Goal: Task Accomplishment & Management: Manage account settings

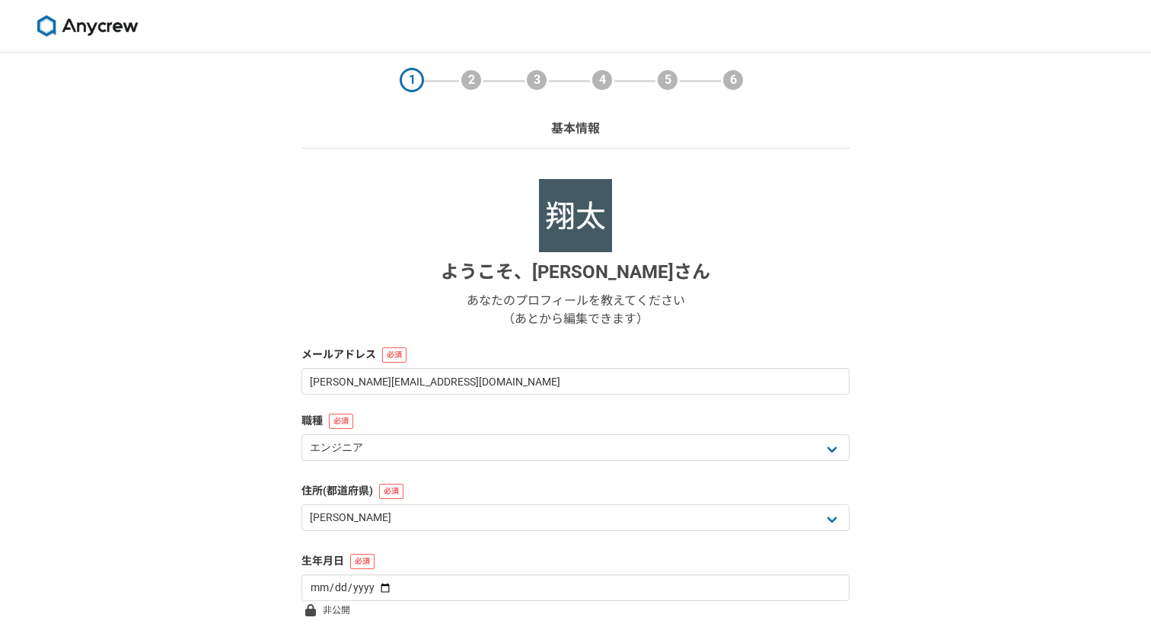
select select "13"
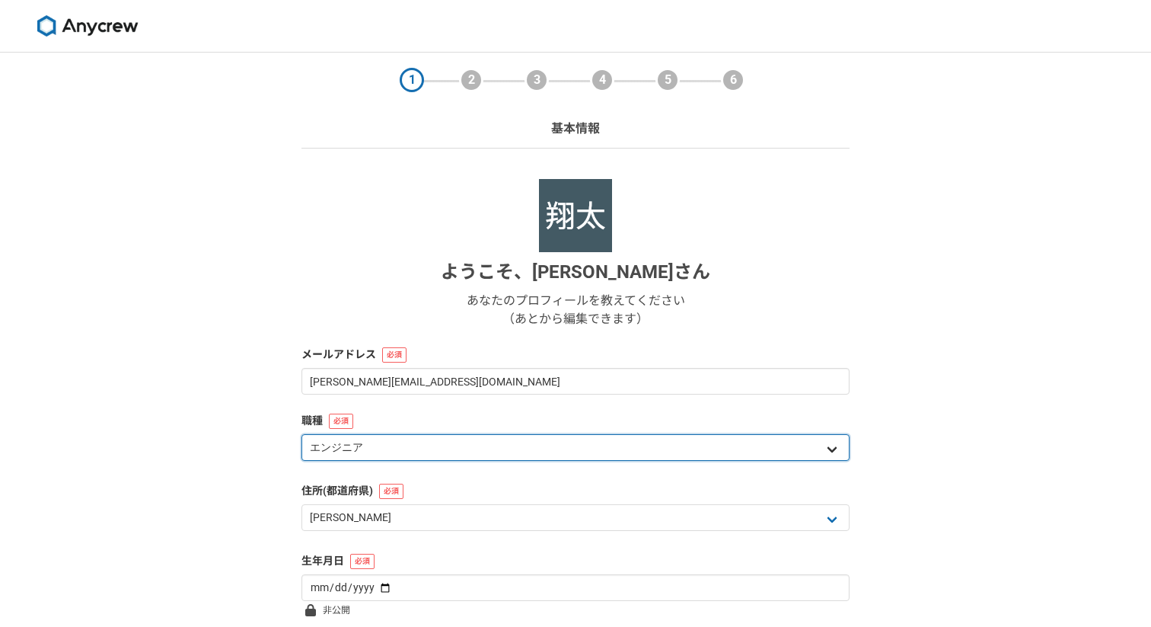
click at [412, 460] on select "エンジニア デザイナー ライター 営業 マーケティング 企画・事業開発 バックオフィス その他" at bounding box center [576, 447] width 548 height 27
select select "6"
click at [302, 434] on select "エンジニア デザイナー ライター 営業 マーケティング 企画・事業開発 バックオフィス その他" at bounding box center [576, 447] width 548 height 27
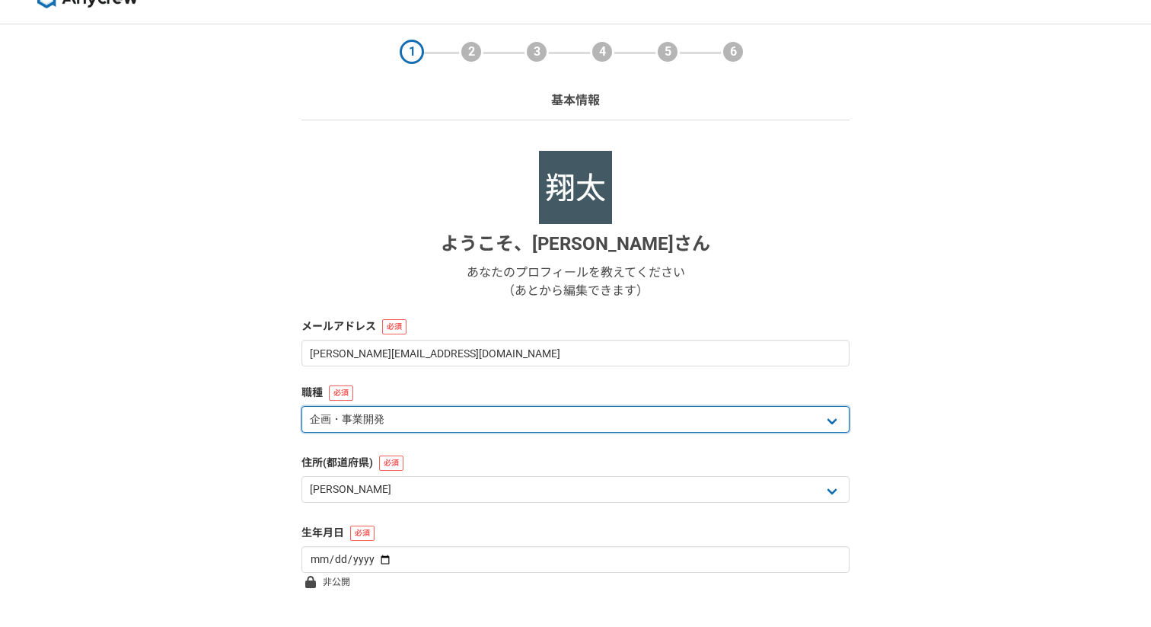
scroll to position [132, 0]
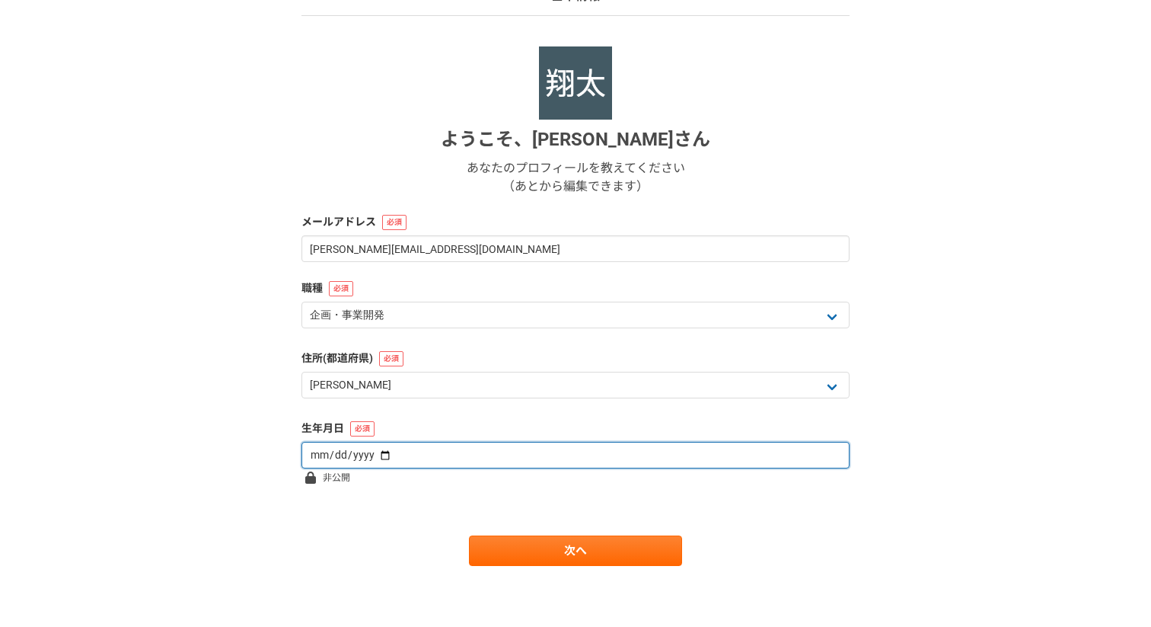
click at [374, 451] on input "date" at bounding box center [576, 455] width 548 height 27
type input "2010-08-19"
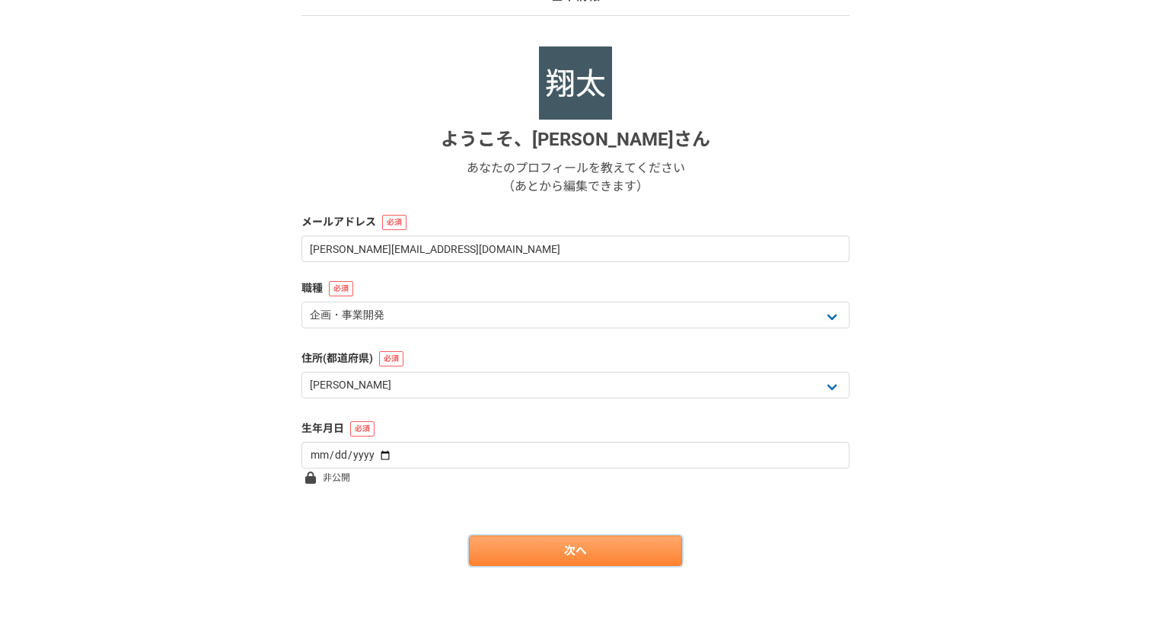
click at [599, 552] on link "次へ" at bounding box center [575, 550] width 213 height 30
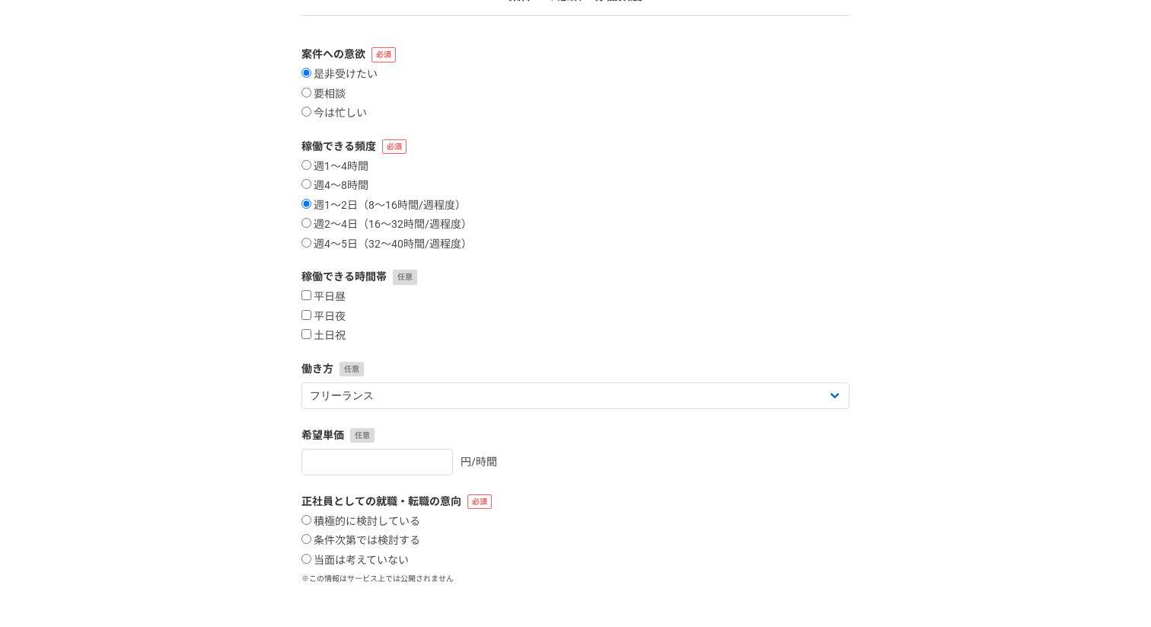
scroll to position [0, 0]
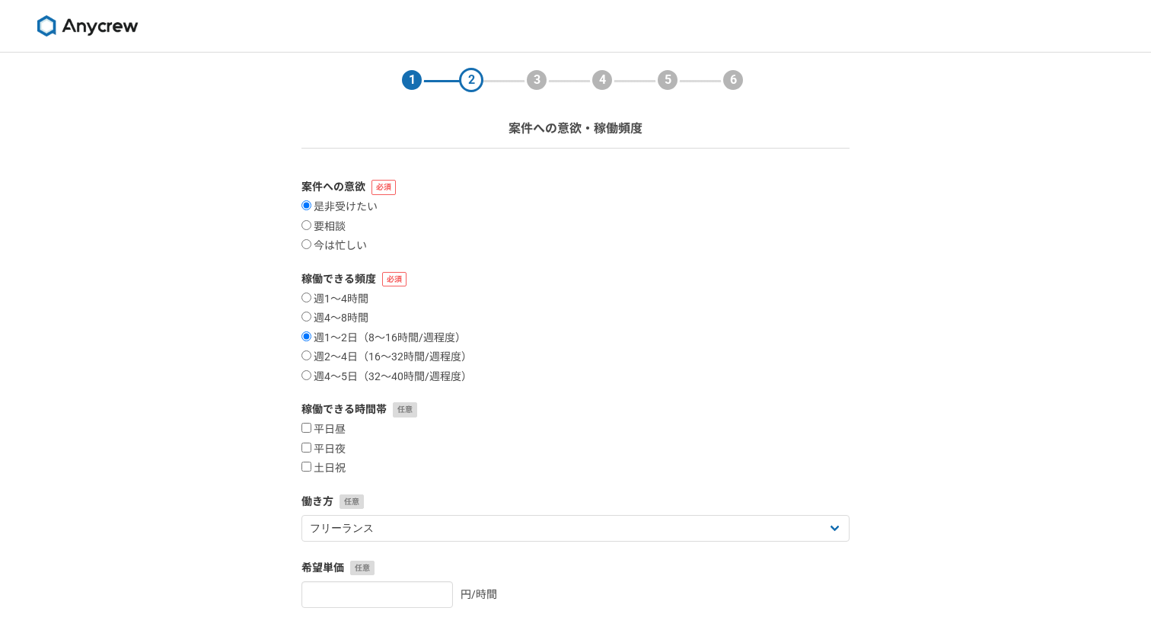
click at [102, 30] on img at bounding box center [87, 25] width 114 height 21
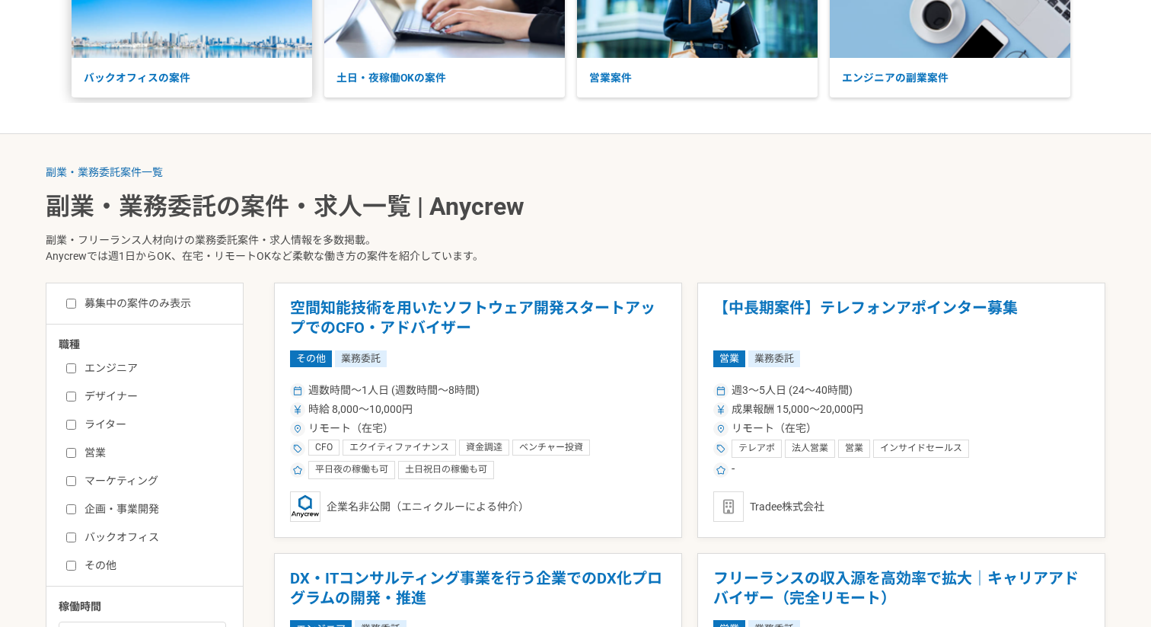
scroll to position [374, 0]
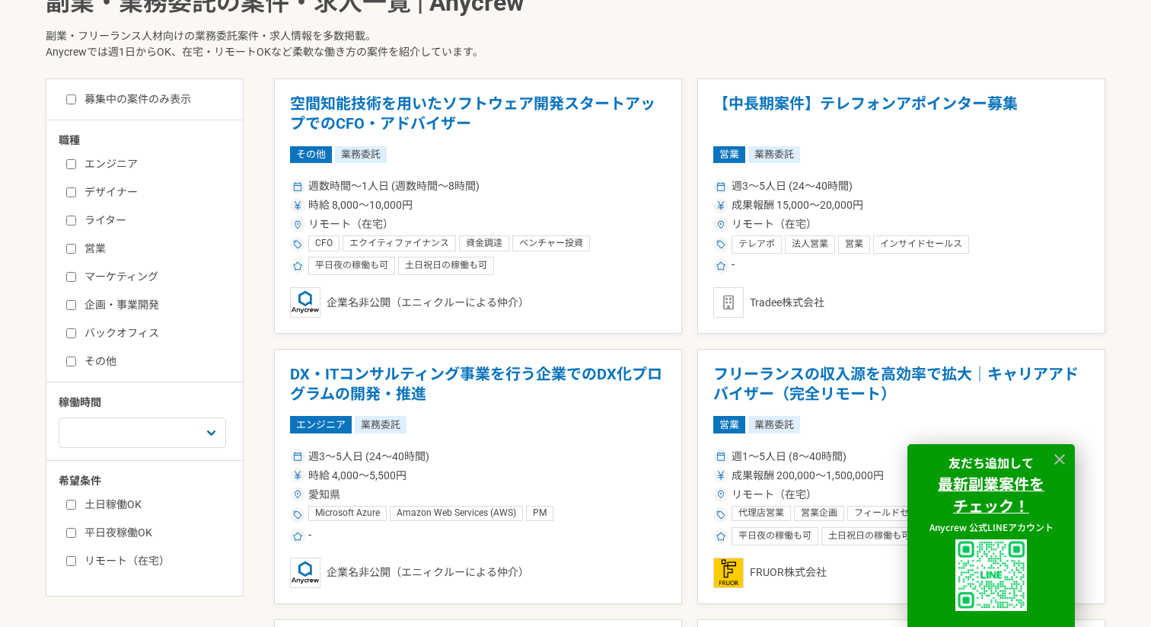
click at [69, 305] on input "企画・事業開発" at bounding box center [71, 305] width 10 height 10
checkbox input "true"
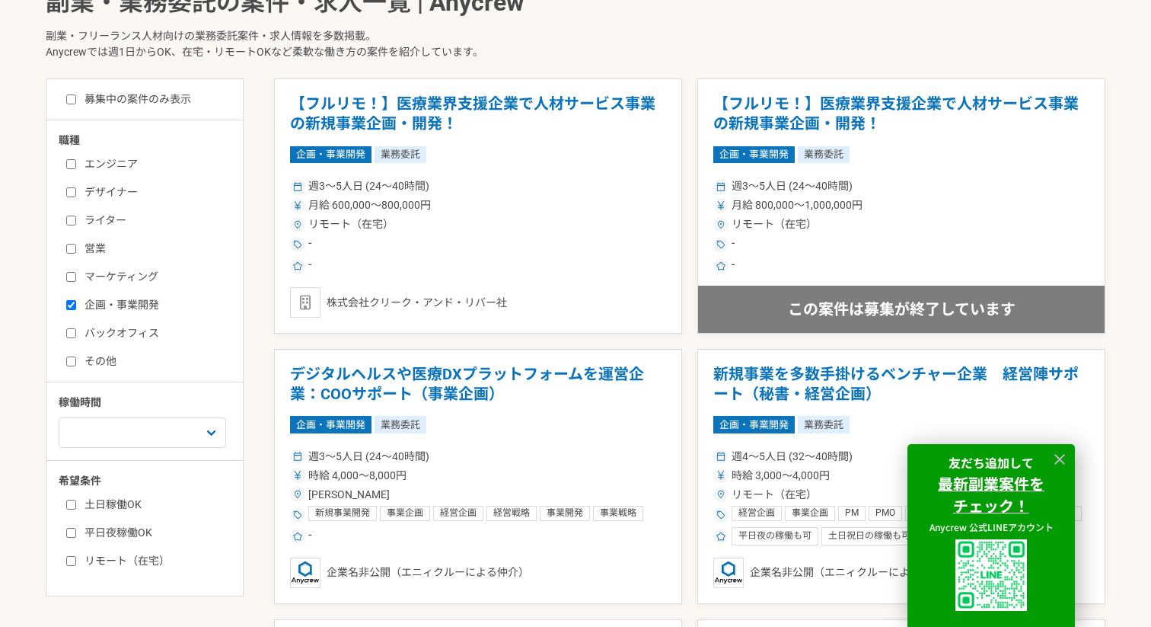
click at [69, 333] on input "バックオフィス" at bounding box center [71, 333] width 10 height 10
checkbox input "true"
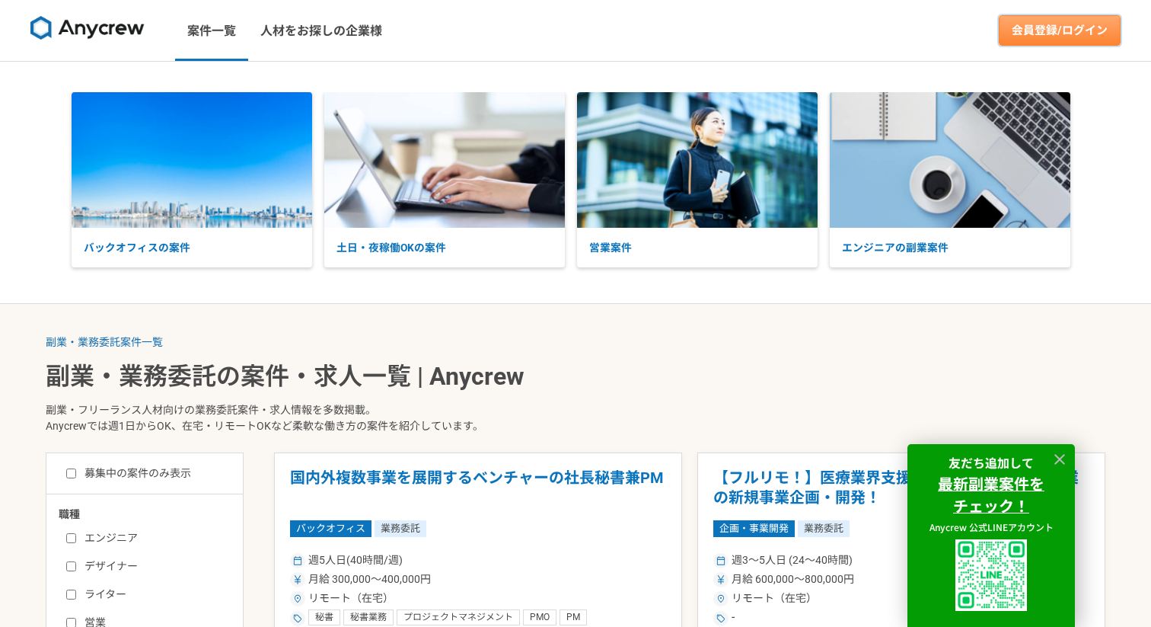
click at [1051, 32] on link "会員登録/ログイン" at bounding box center [1060, 30] width 122 height 30
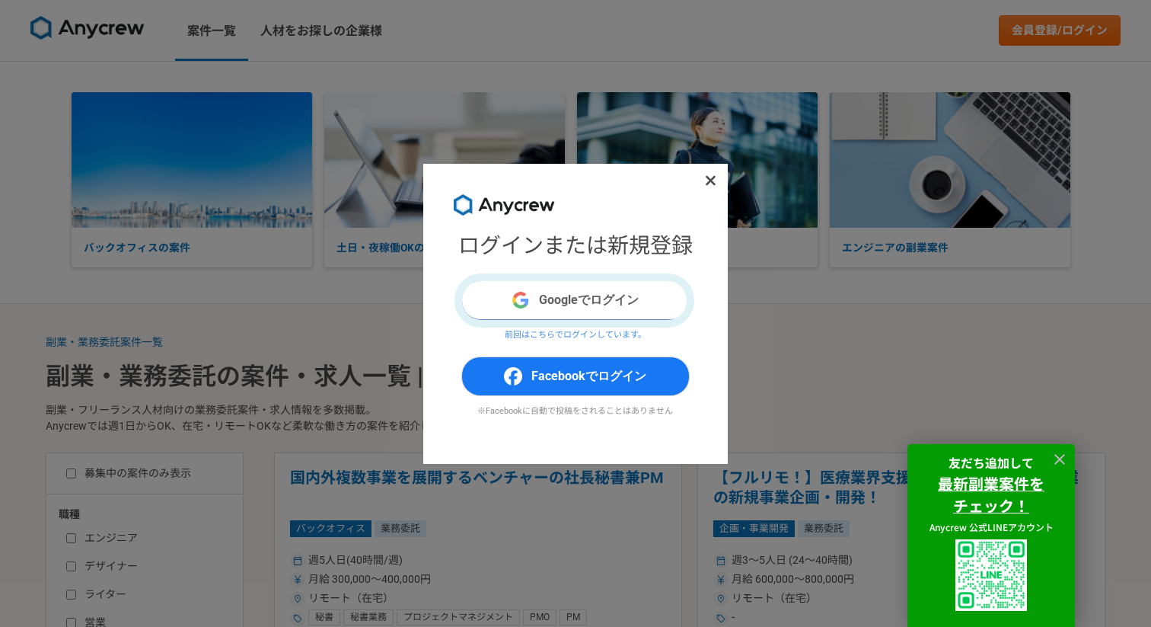
click at [603, 302] on button "Googleでログイン" at bounding box center [575, 300] width 228 height 40
click at [584, 379] on span "Facebookでログイン" at bounding box center [588, 376] width 115 height 18
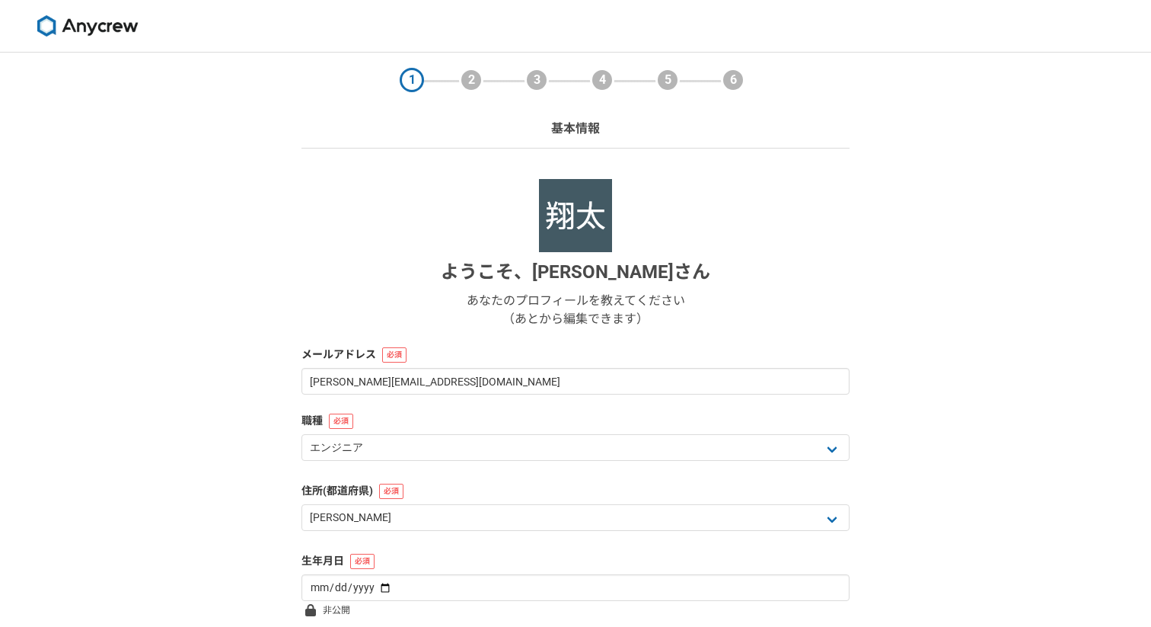
select select "13"
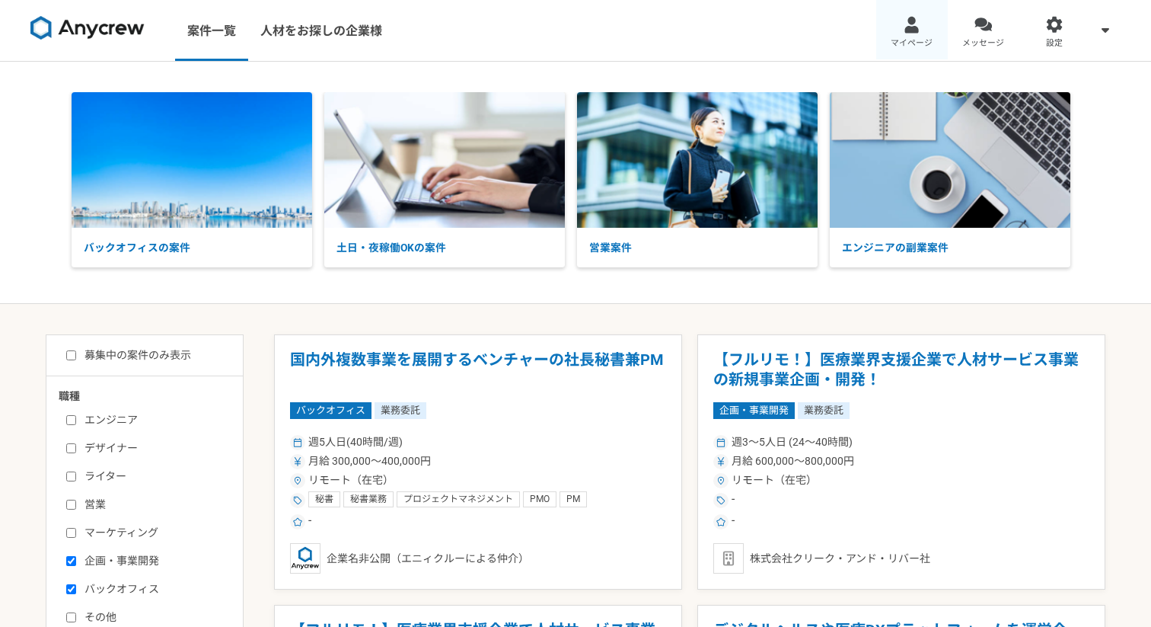
click at [915, 32] on div at bounding box center [912, 25] width 18 height 18
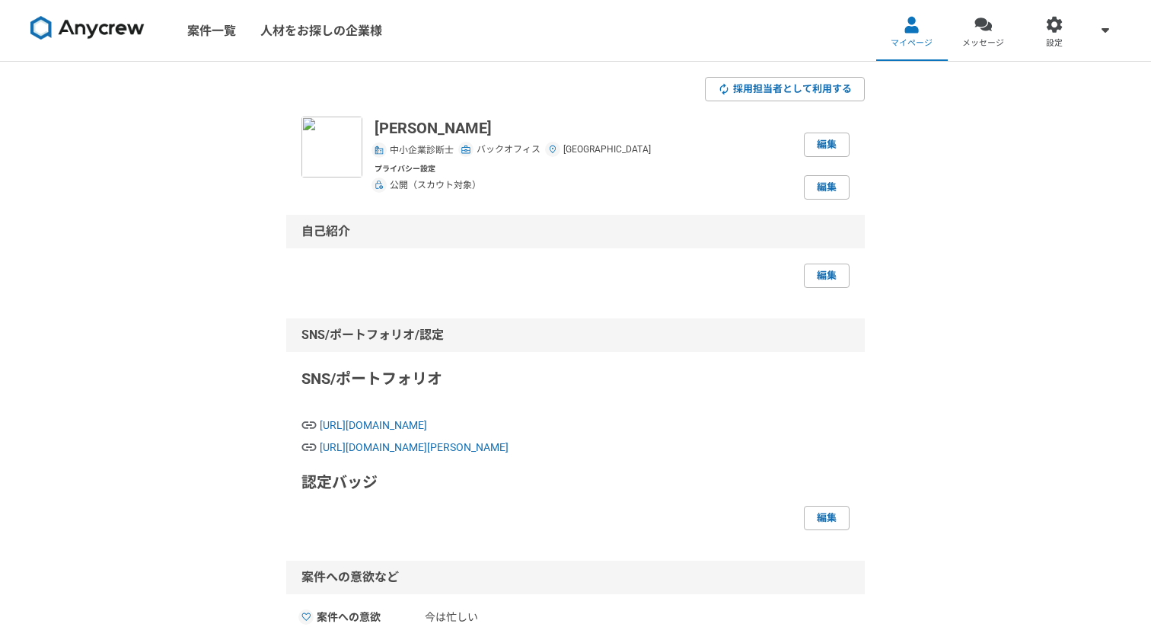
click at [105, 22] on img at bounding box center [87, 28] width 114 height 24
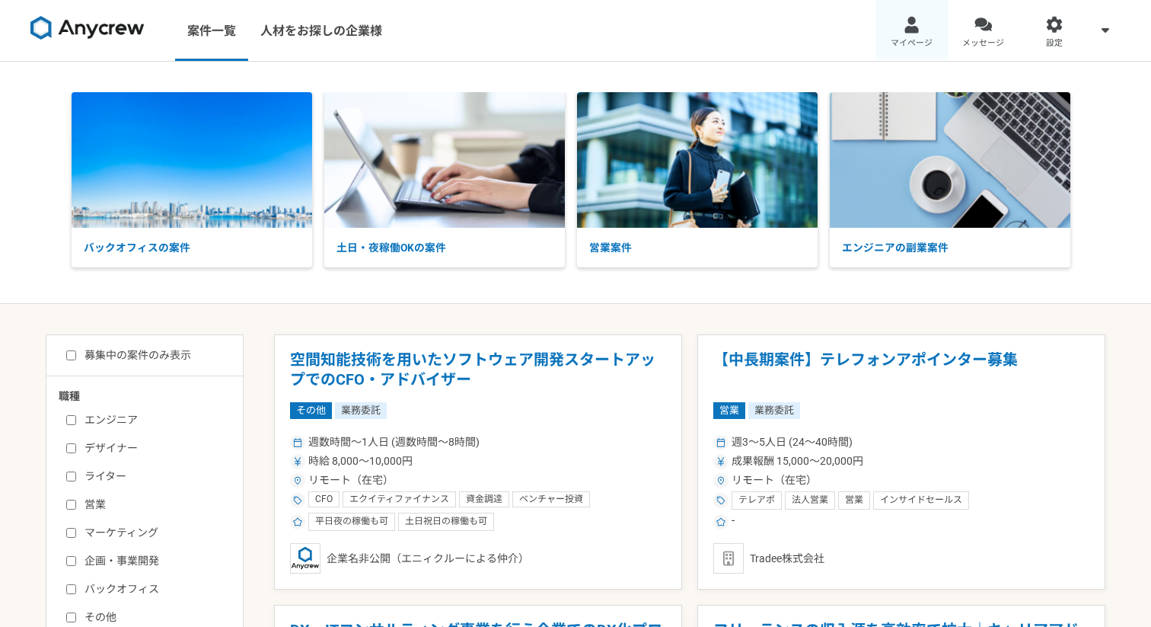
click at [908, 24] on div at bounding box center [912, 25] width 18 height 18
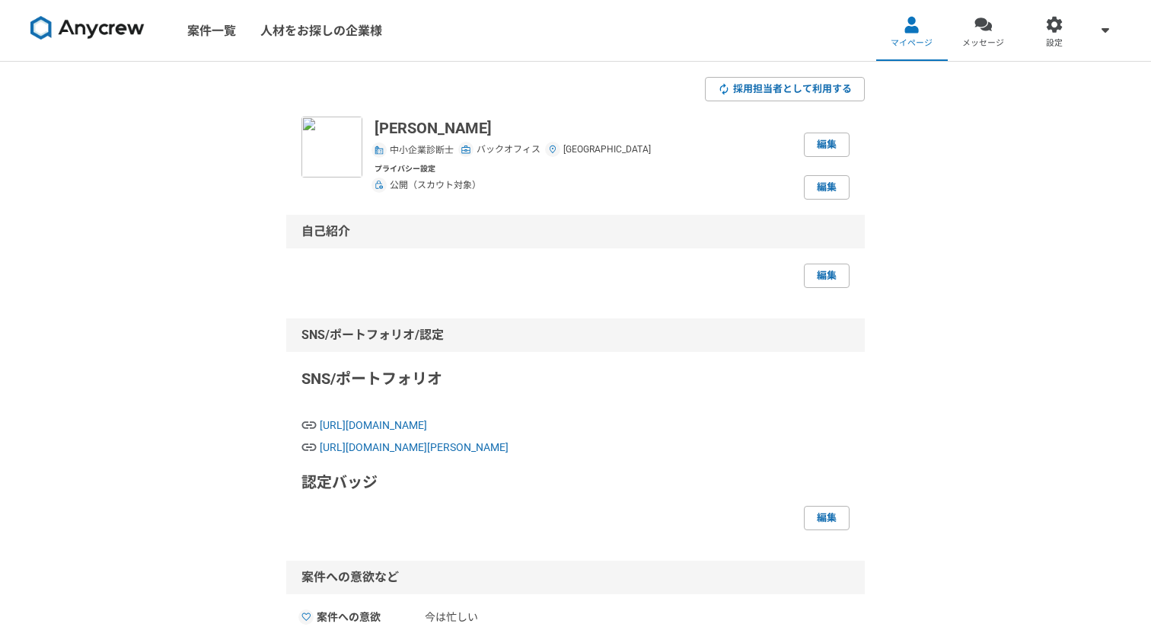
click at [116, 35] on img at bounding box center [87, 28] width 114 height 24
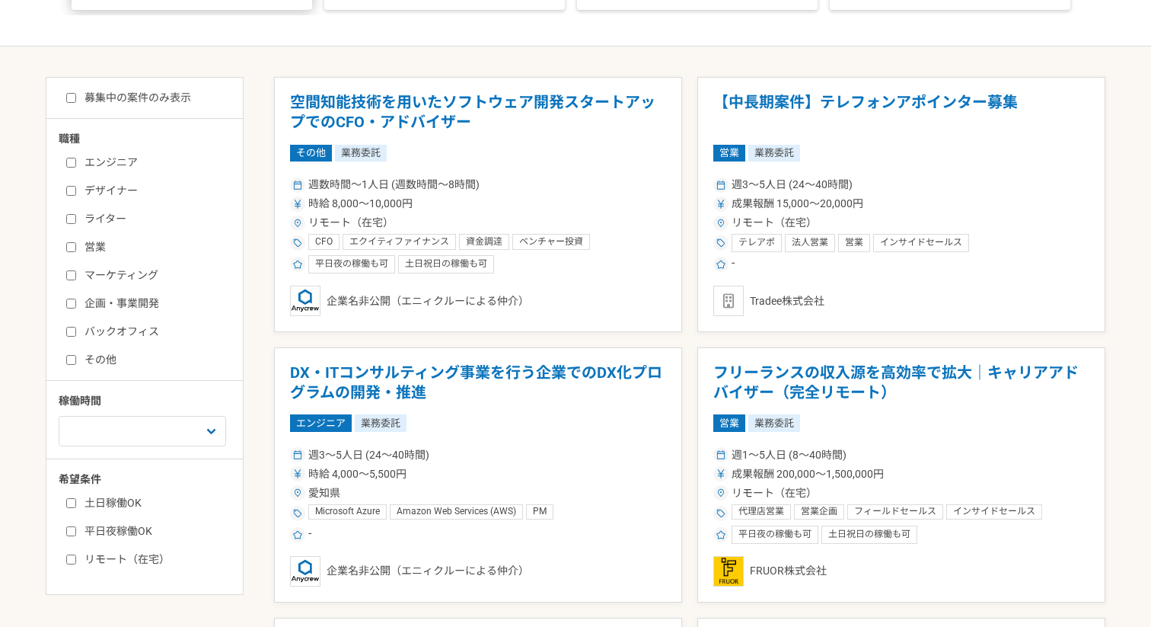
scroll to position [392, 0]
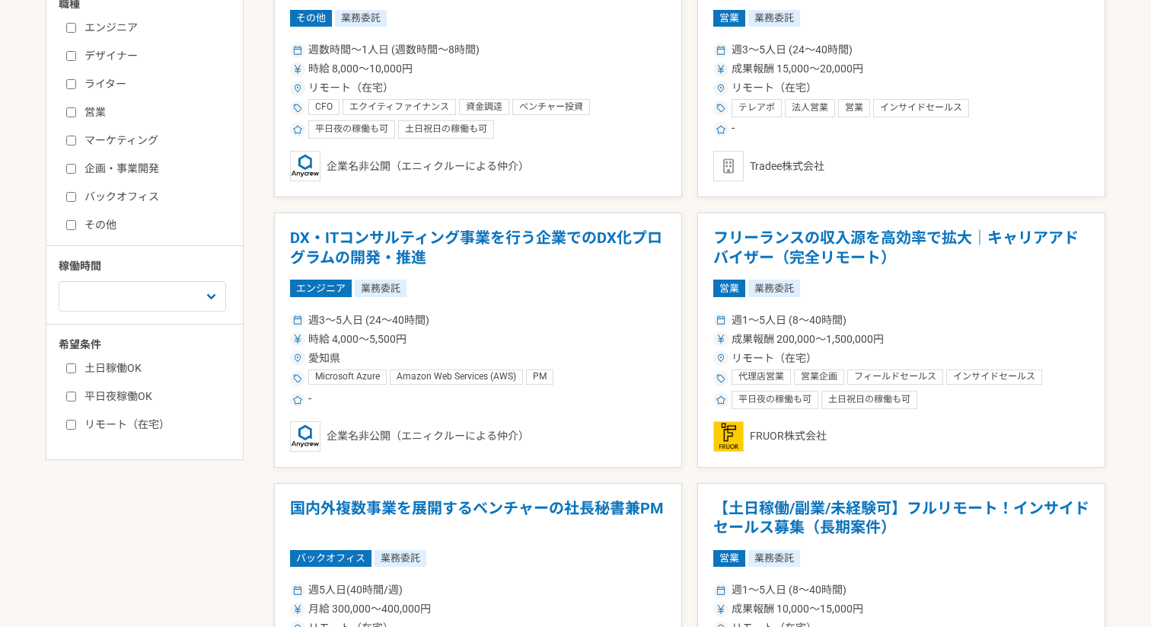
click at [70, 164] on input "企画・事業開発" at bounding box center [71, 169] width 10 height 10
checkbox input "true"
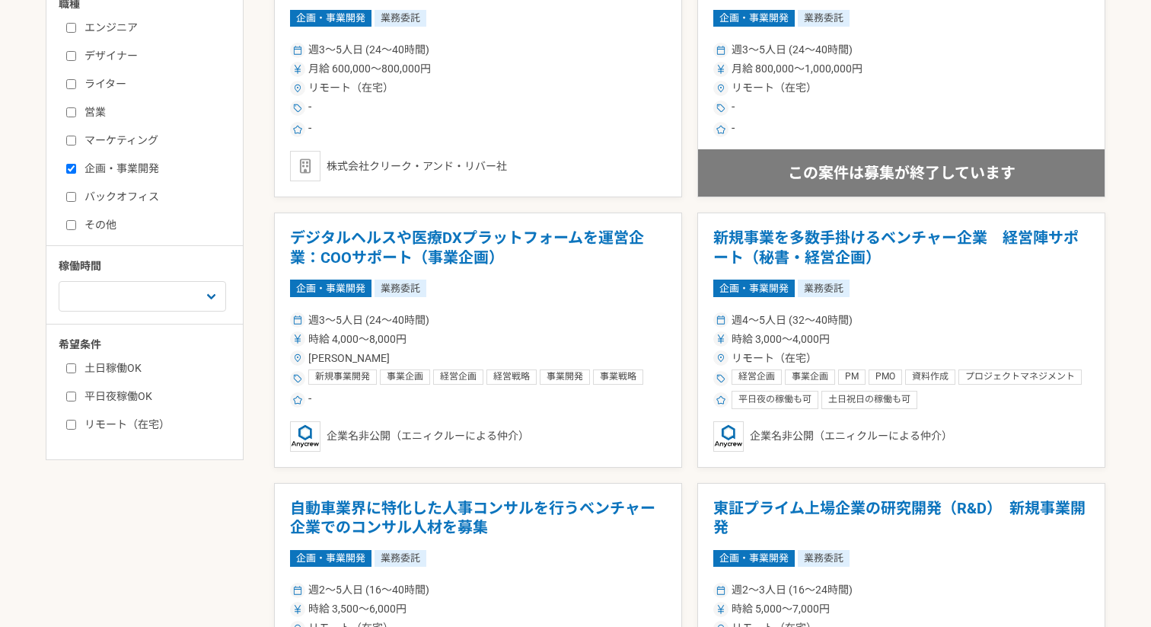
click at [67, 197] on input "バックオフィス" at bounding box center [71, 197] width 10 height 10
checkbox input "true"
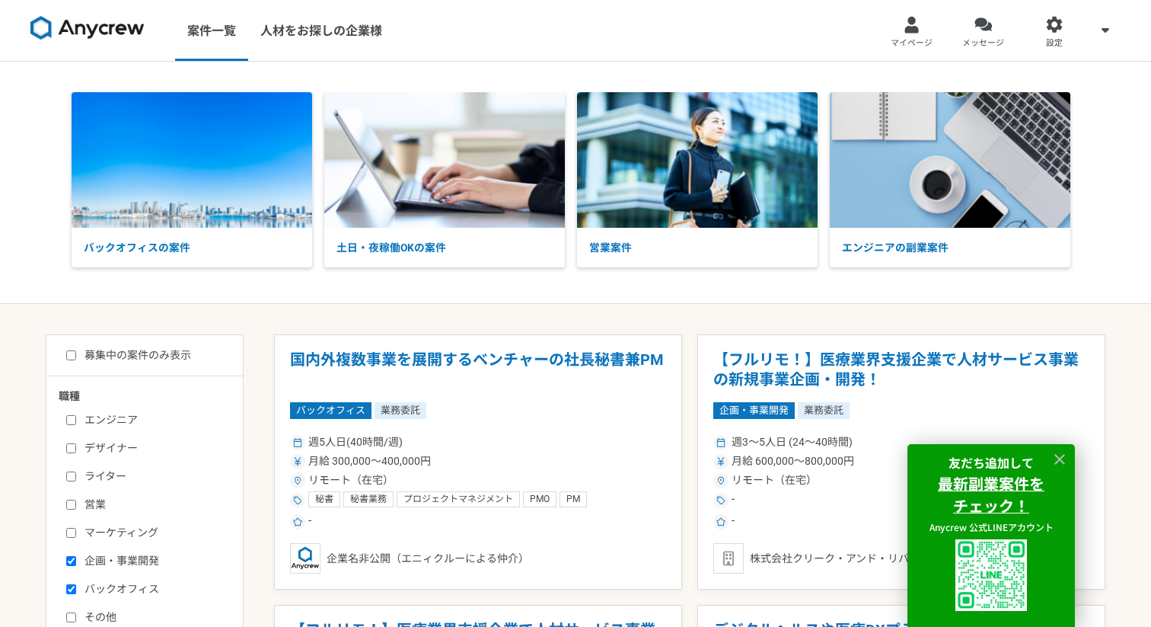
click at [168, 343] on div "募集中の案件のみ表示 職種 エンジニア デザイナー ライター 営業 マーケティング 企画・事業開発 バックオフィス その他 稼働時間 週1人日（8時間）以下 …" at bounding box center [145, 593] width 198 height 518
click at [115, 353] on label "募集中の案件のみ表示" at bounding box center [128, 355] width 125 height 16
click at [76, 353] on input "募集中の案件のみ表示" at bounding box center [71, 355] width 10 height 10
checkbox input "true"
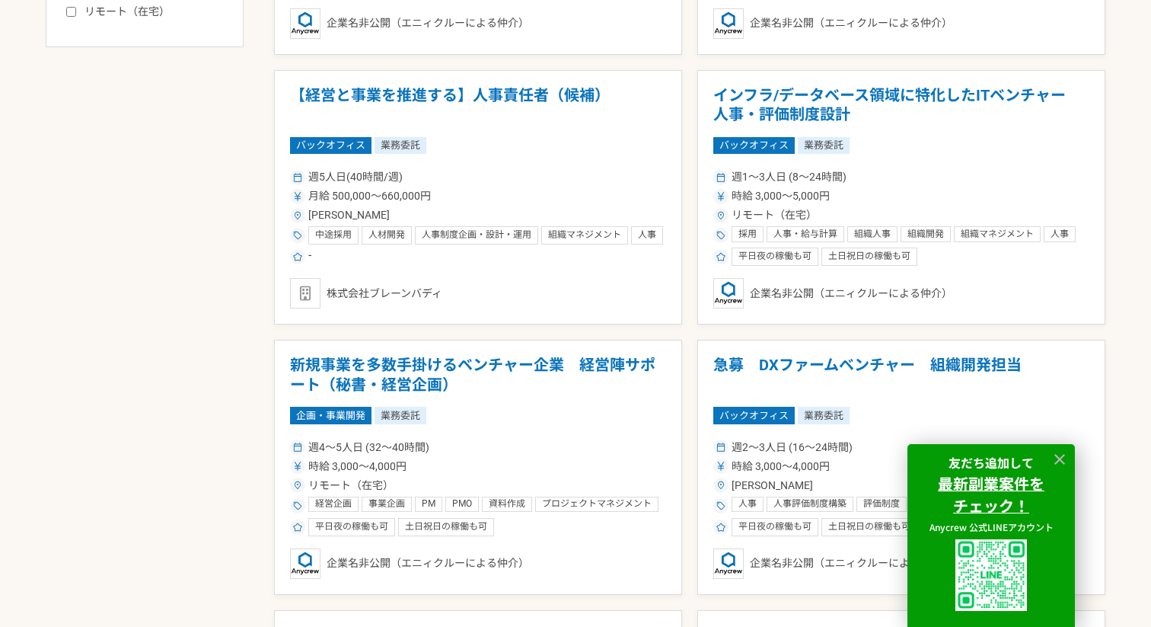
scroll to position [815, 0]
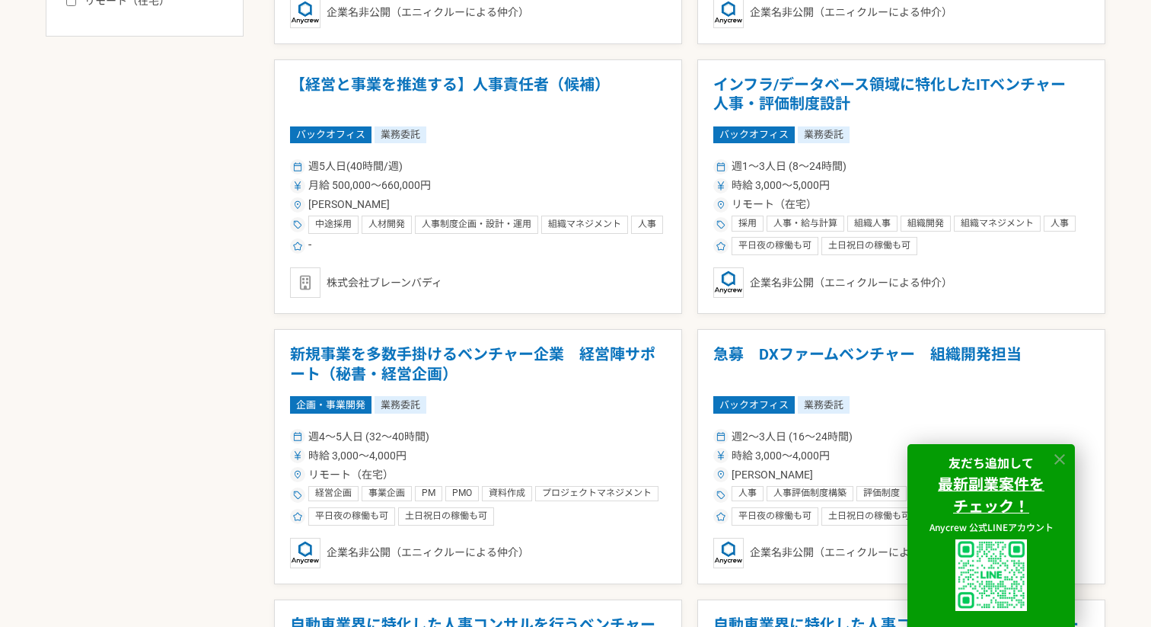
click at [1057, 454] on icon at bounding box center [1060, 460] width 18 height 18
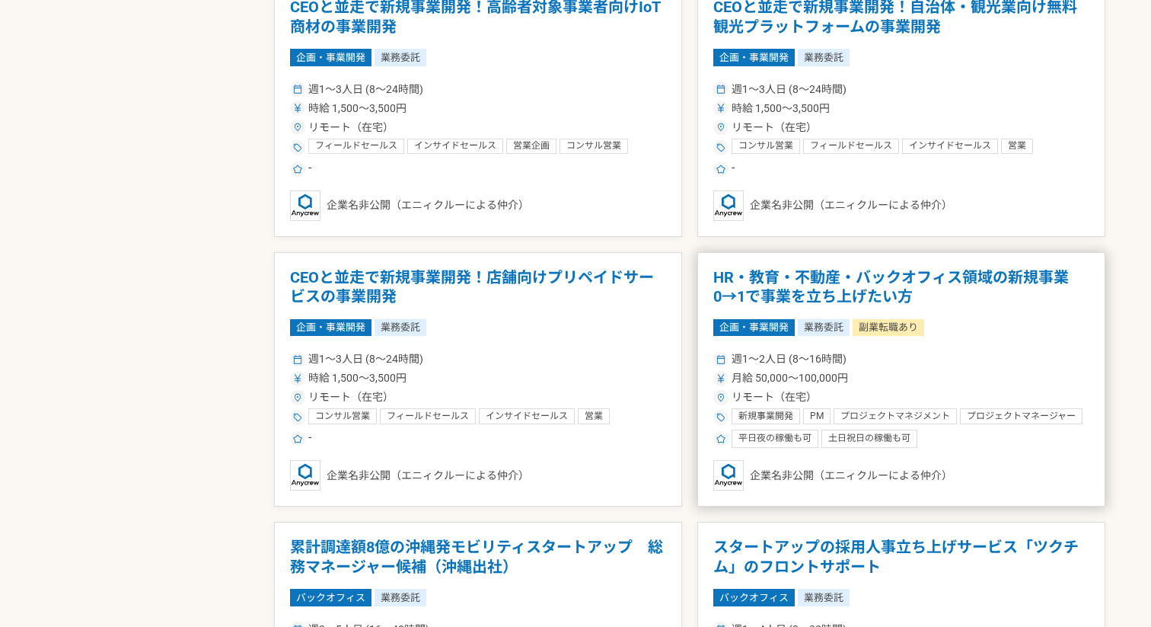
scroll to position [2184, 0]
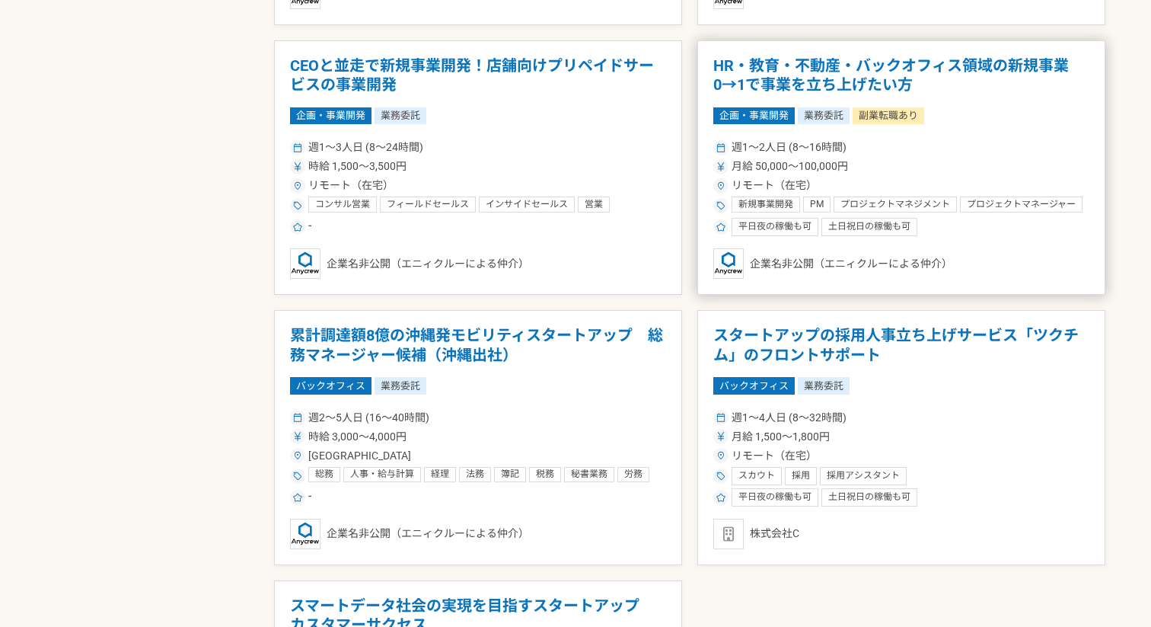
click at [882, 167] on div "月給 50,000〜100,000円" at bounding box center [901, 166] width 376 height 16
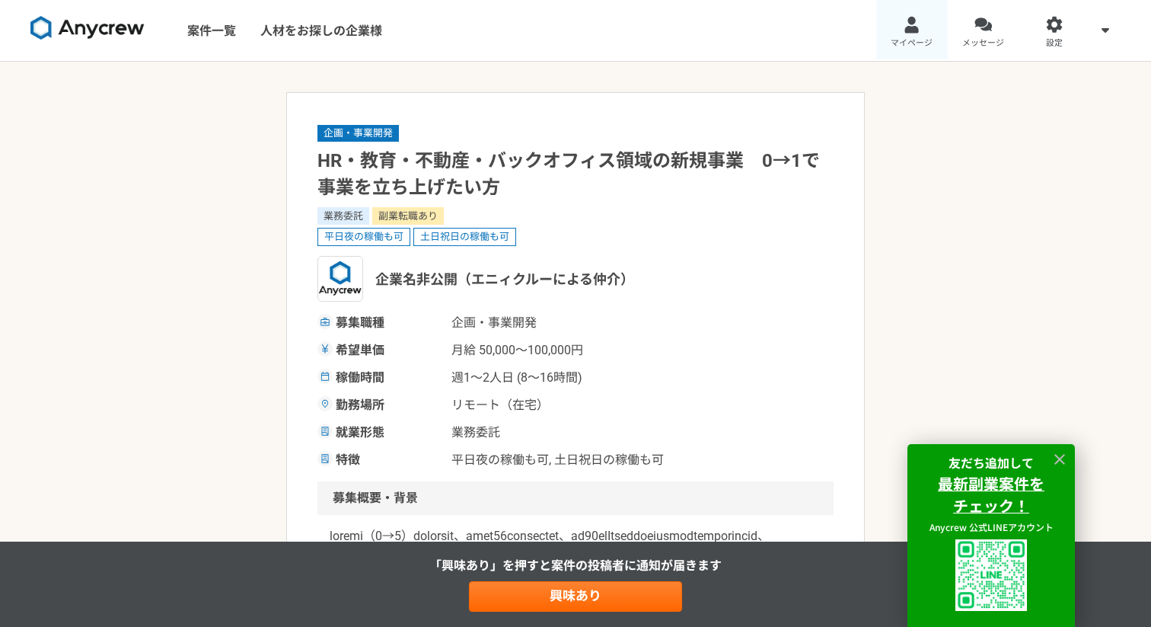
click at [924, 38] on span "マイページ" at bounding box center [912, 43] width 42 height 12
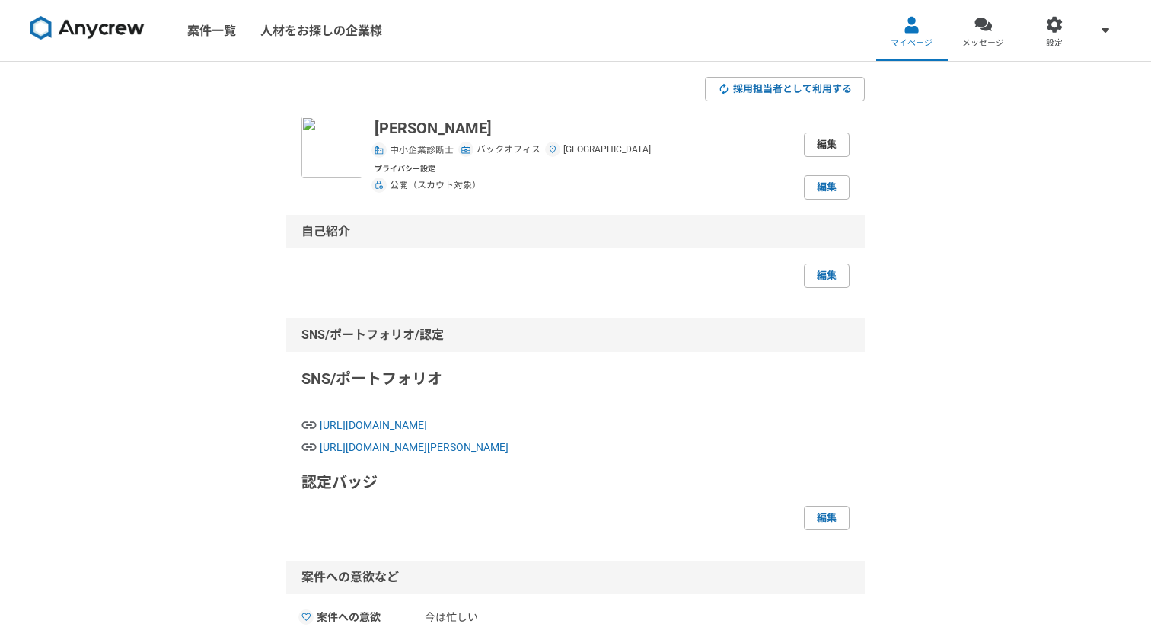
click at [833, 139] on link "編集" at bounding box center [827, 144] width 46 height 24
select select "7"
select select "14"
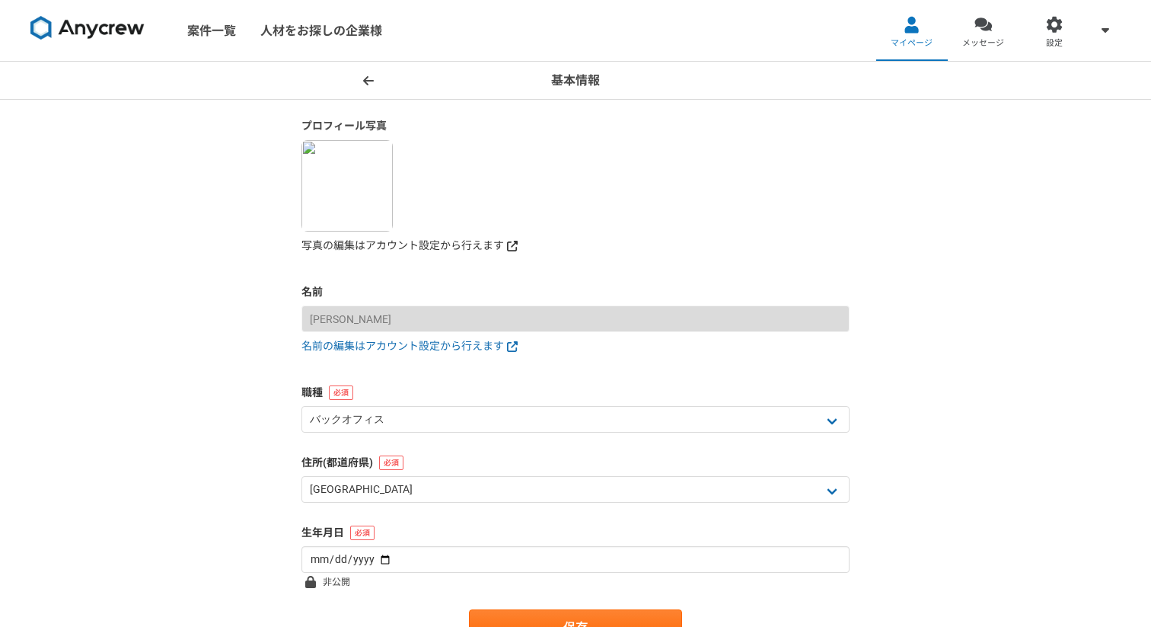
click at [359, 242] on link "写真の編集はアカウント設定から行えます" at bounding box center [576, 246] width 548 height 16
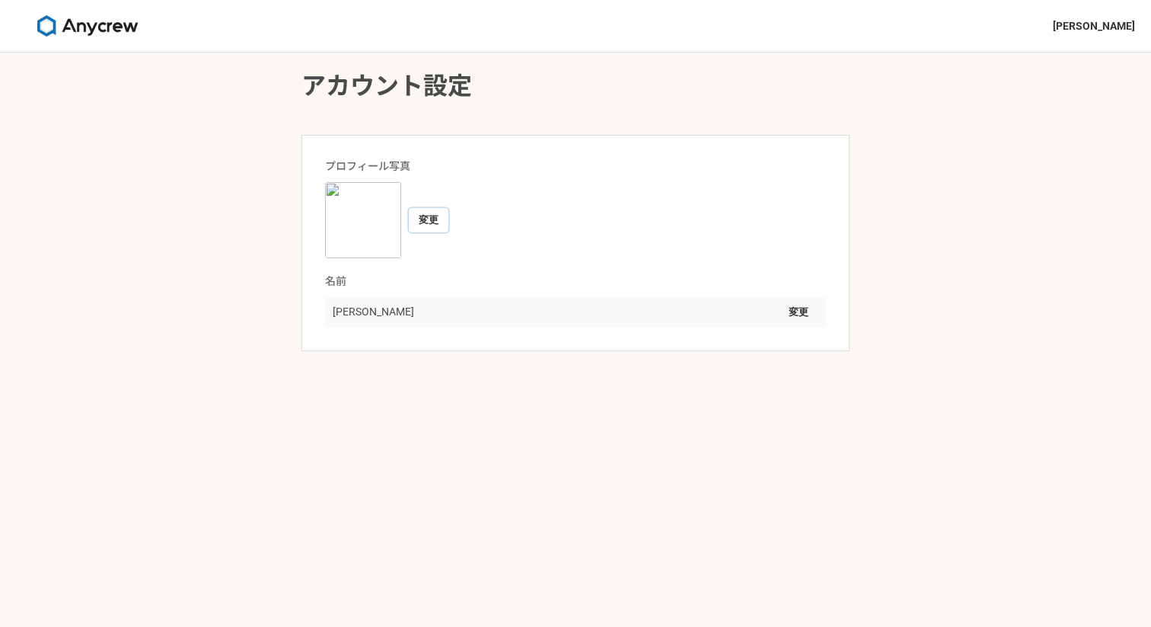
click at [423, 214] on button "変更" at bounding box center [429, 220] width 40 height 24
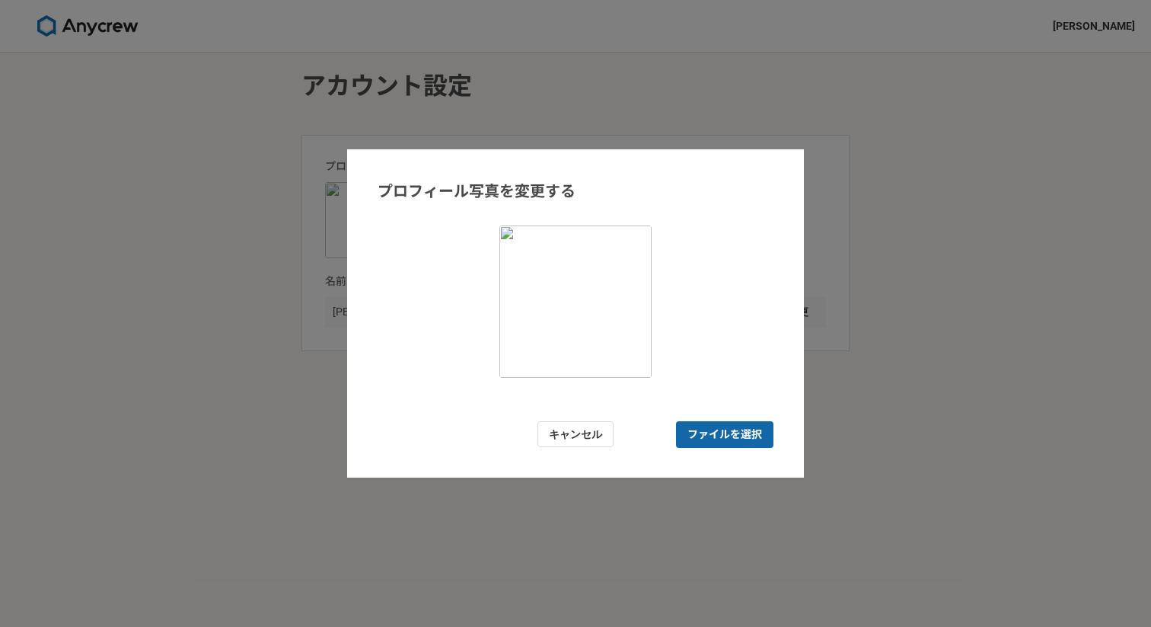
click at [742, 432] on span "ファイルを選択" at bounding box center [725, 434] width 75 height 16
click at [742, 432] on input "ファイルを選択" at bounding box center [724, 434] width 97 height 27
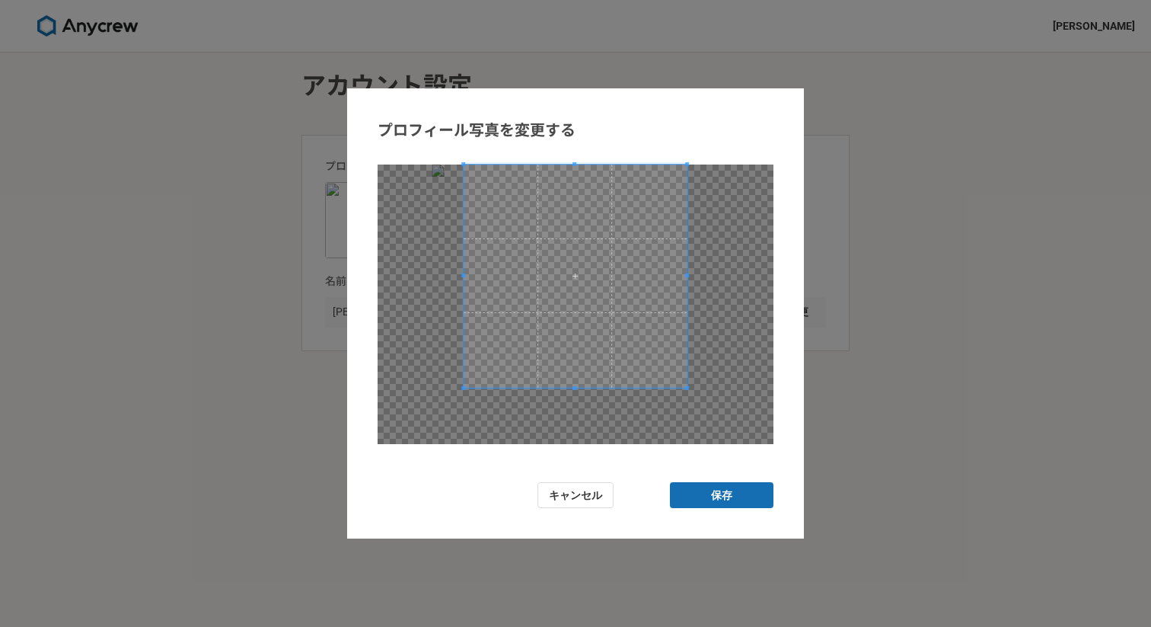
click at [643, 284] on span at bounding box center [576, 276] width 224 height 224
click at [732, 500] on button "保存" at bounding box center [722, 495] width 104 height 27
click at [730, 497] on button "保存" at bounding box center [722, 495] width 104 height 27
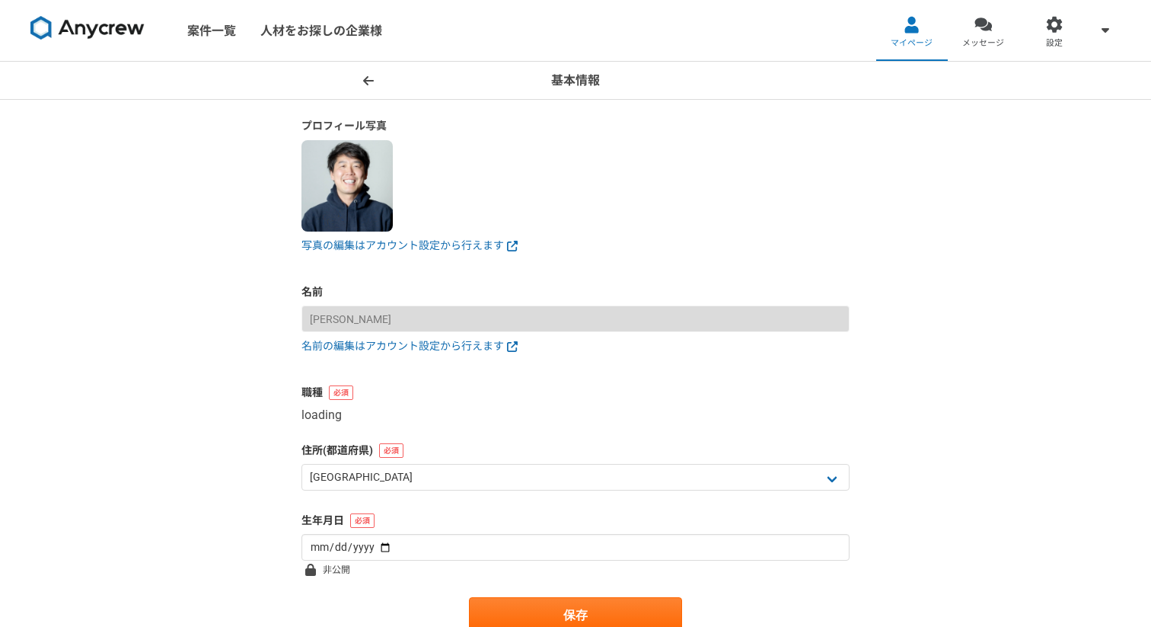
select select "14"
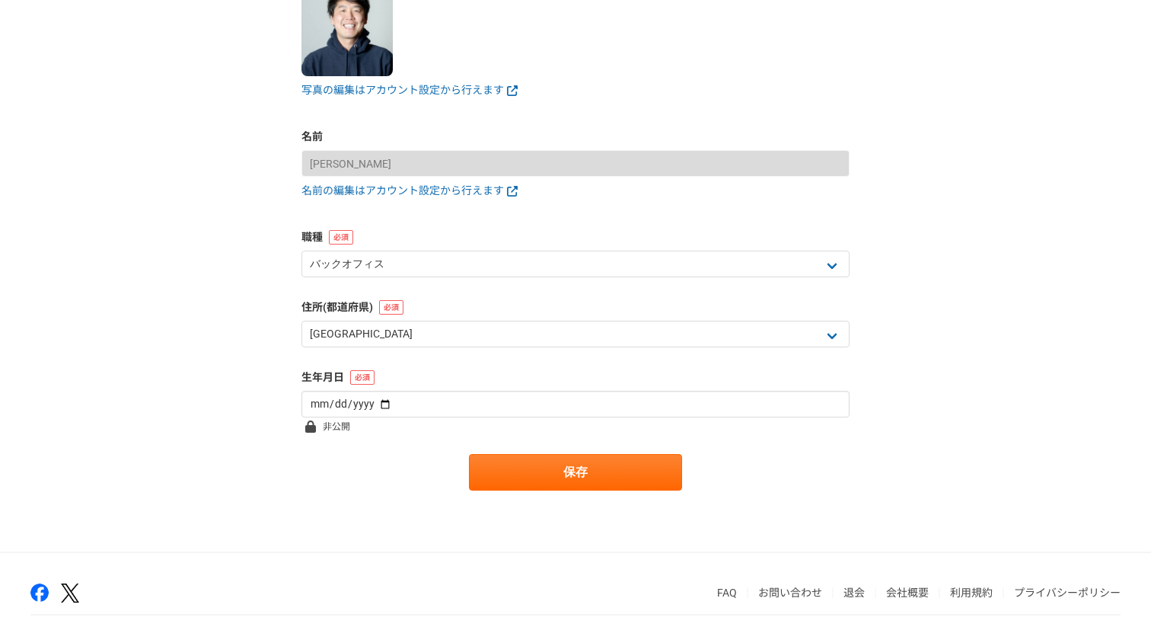
scroll to position [164, 0]
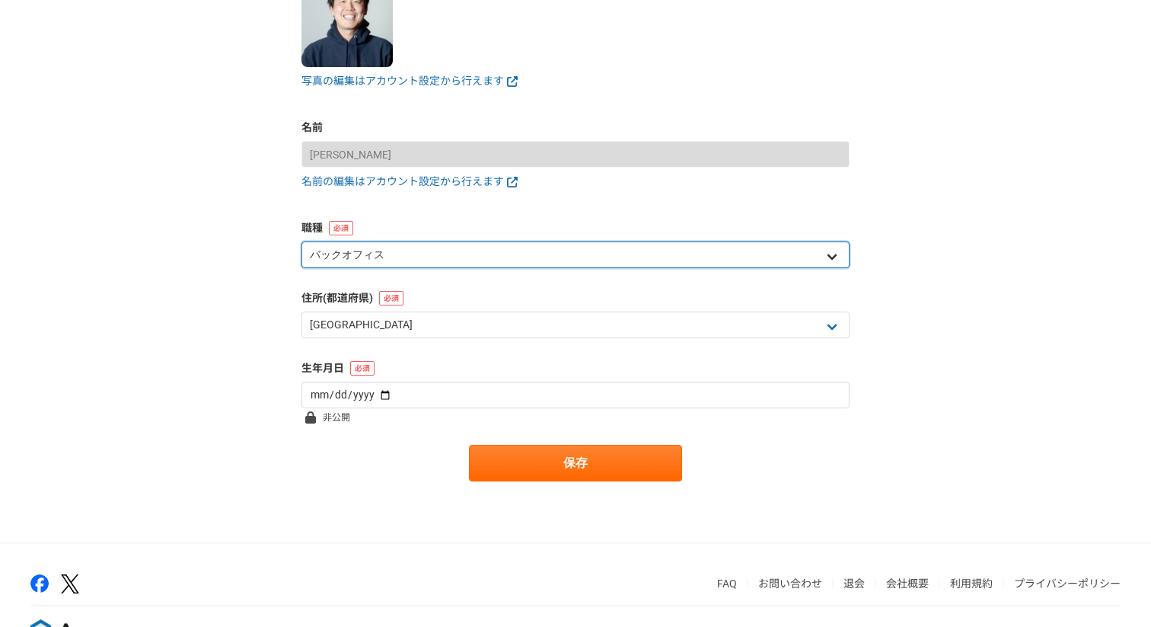
click at [436, 258] on select "エンジニア デザイナー ライター 営業 マーケティング 企画・事業開発 バックオフィス その他" at bounding box center [576, 254] width 548 height 27
select select "6"
click at [302, 241] on select "エンジニア デザイナー ライター 営業 マーケティング 企画・事業開発 バックオフィス その他" at bounding box center [576, 254] width 548 height 27
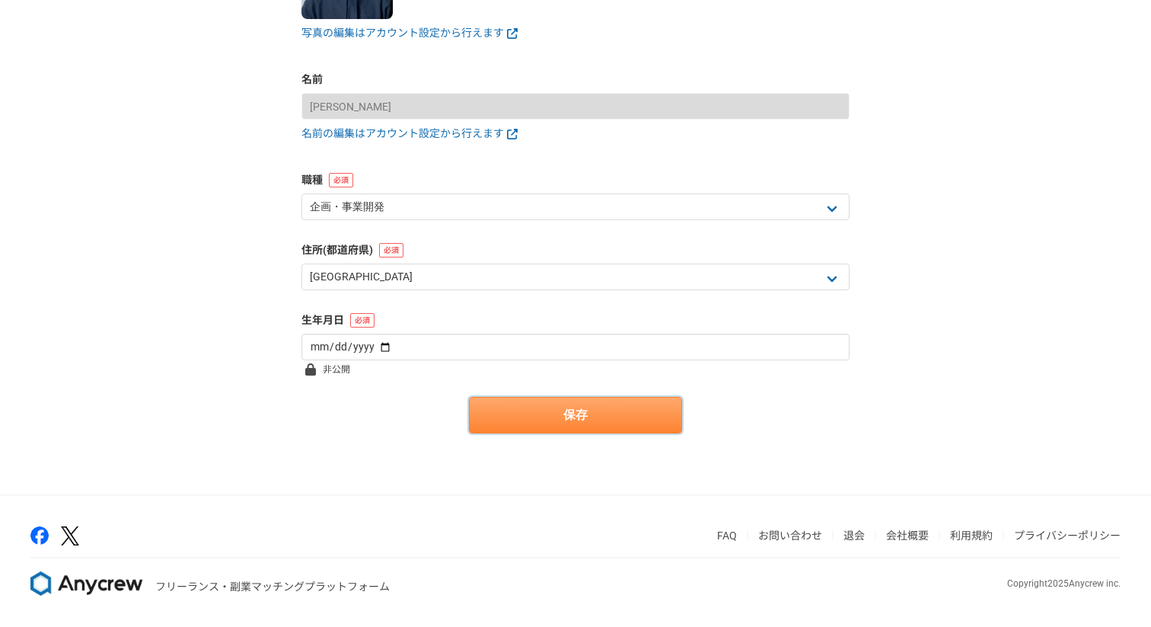
click at [556, 413] on button "保存" at bounding box center [575, 415] width 213 height 37
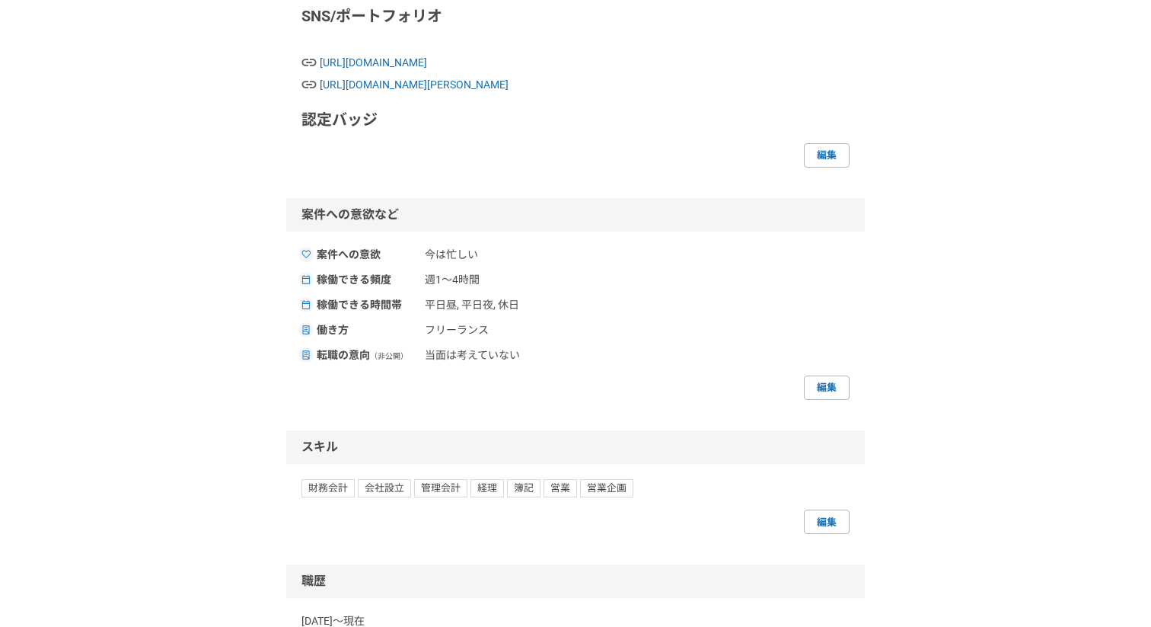
scroll to position [391, 0]
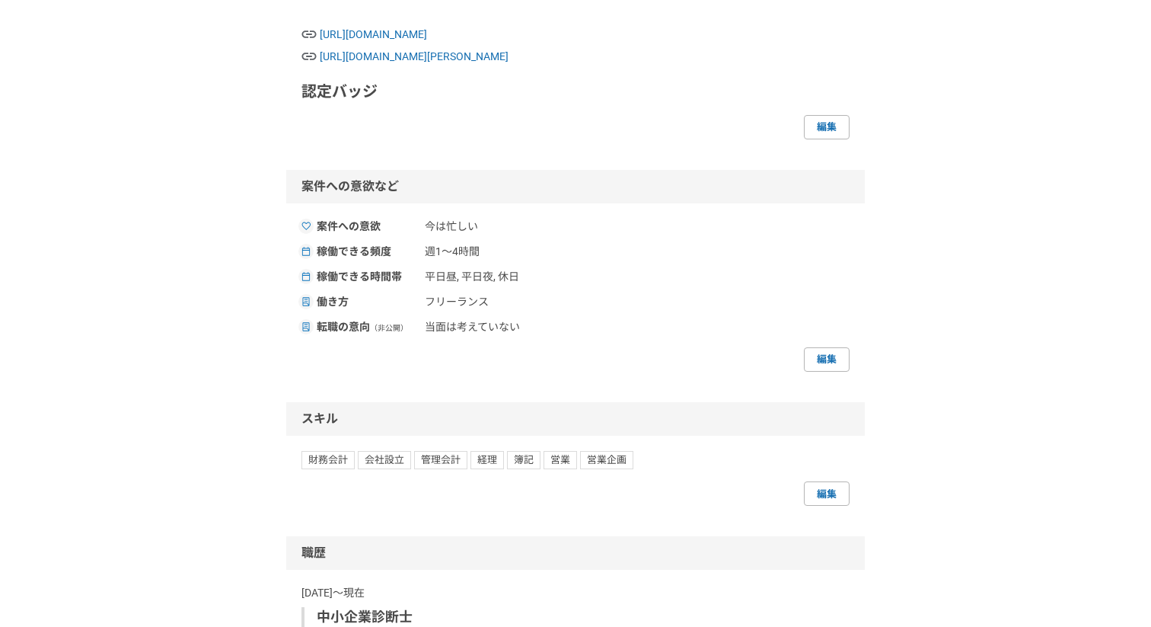
click at [826, 324] on div "転職の意向 （非公開） 当面は考えていない" at bounding box center [576, 327] width 548 height 16
click at [828, 357] on link "編集" at bounding box center [827, 359] width 46 height 24
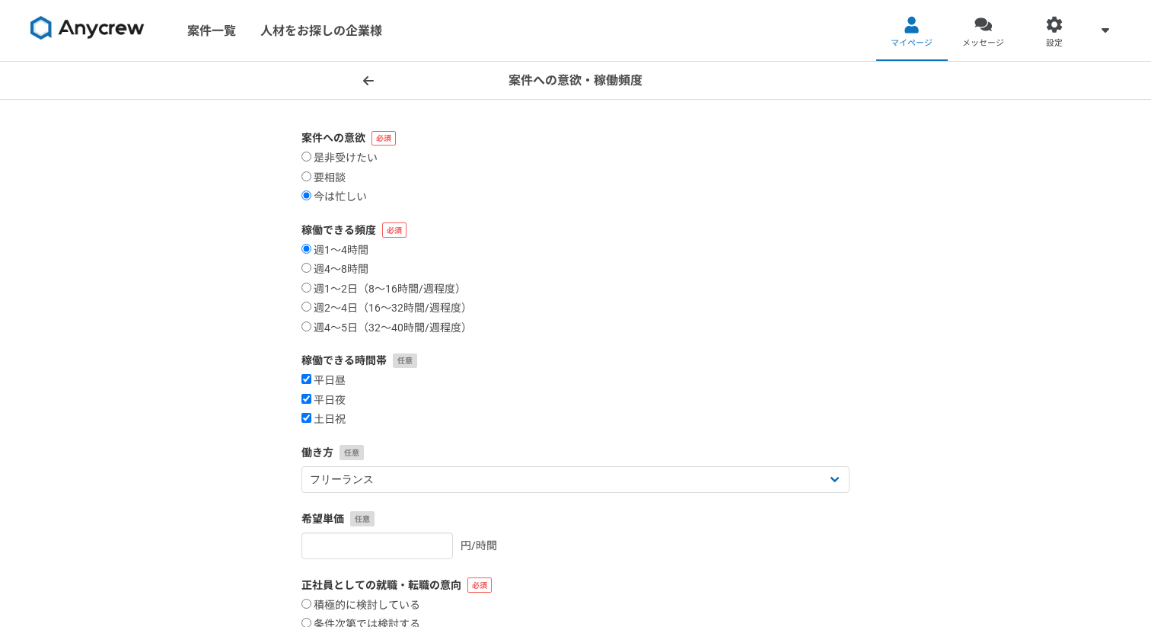
scroll to position [5, 0]
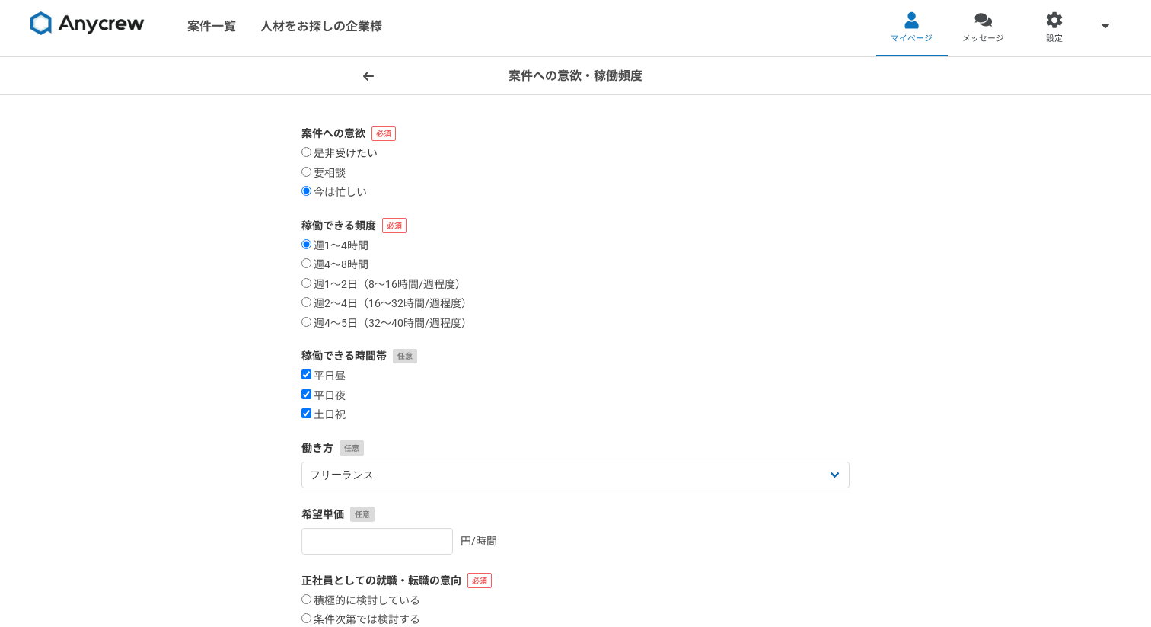
click at [307, 148] on input "是非受けたい" at bounding box center [307, 152] width 10 height 10
radio input "true"
click at [305, 279] on input "週1〜2日（8〜16時間/週程度）" at bounding box center [307, 283] width 10 height 10
radio input "true"
click at [305, 414] on input "土日祝" at bounding box center [307, 413] width 10 height 10
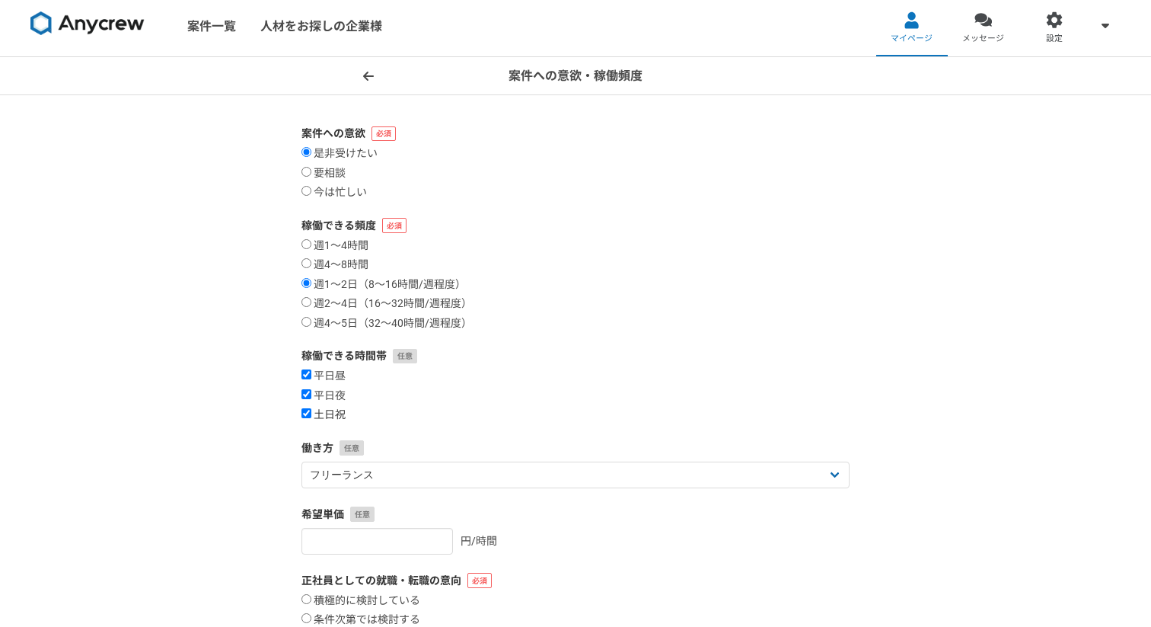
checkbox input "false"
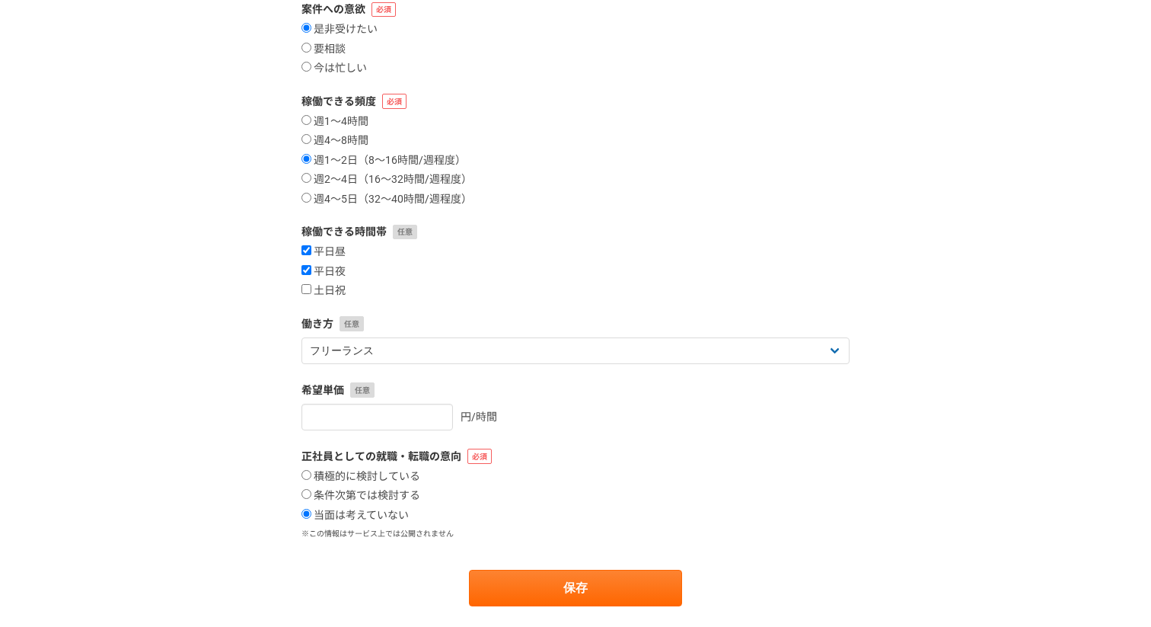
scroll to position [132, 0]
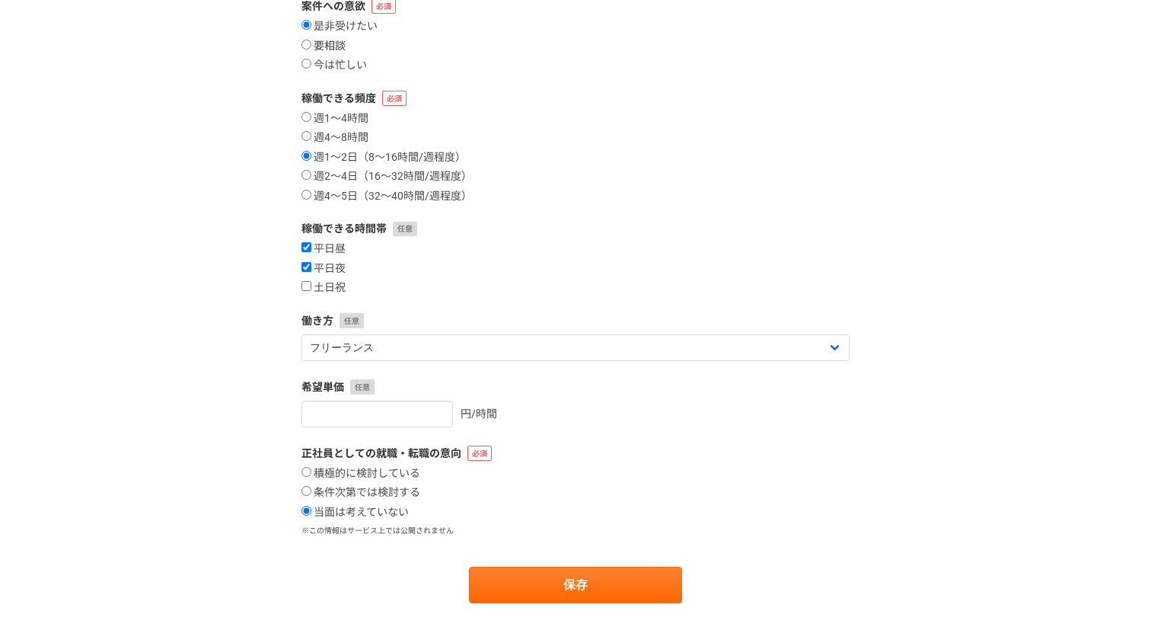
click at [302, 44] on input "要相談" at bounding box center [307, 45] width 10 height 10
radio input "true"
click at [591, 581] on button "保存" at bounding box center [575, 584] width 213 height 37
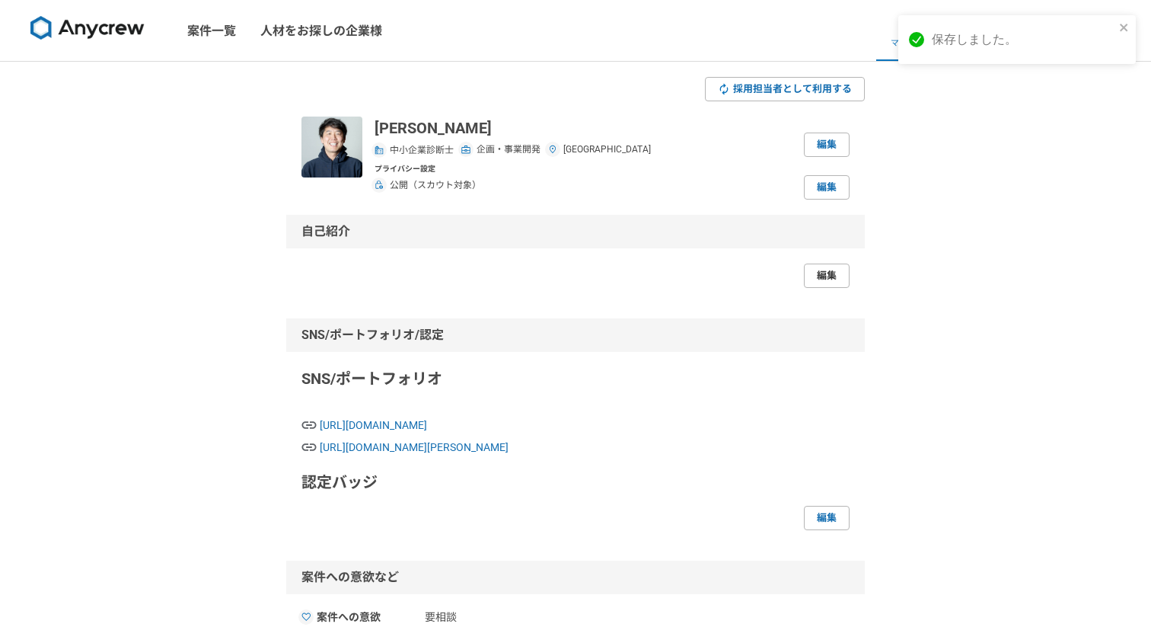
click at [831, 279] on link "編集" at bounding box center [827, 275] width 46 height 24
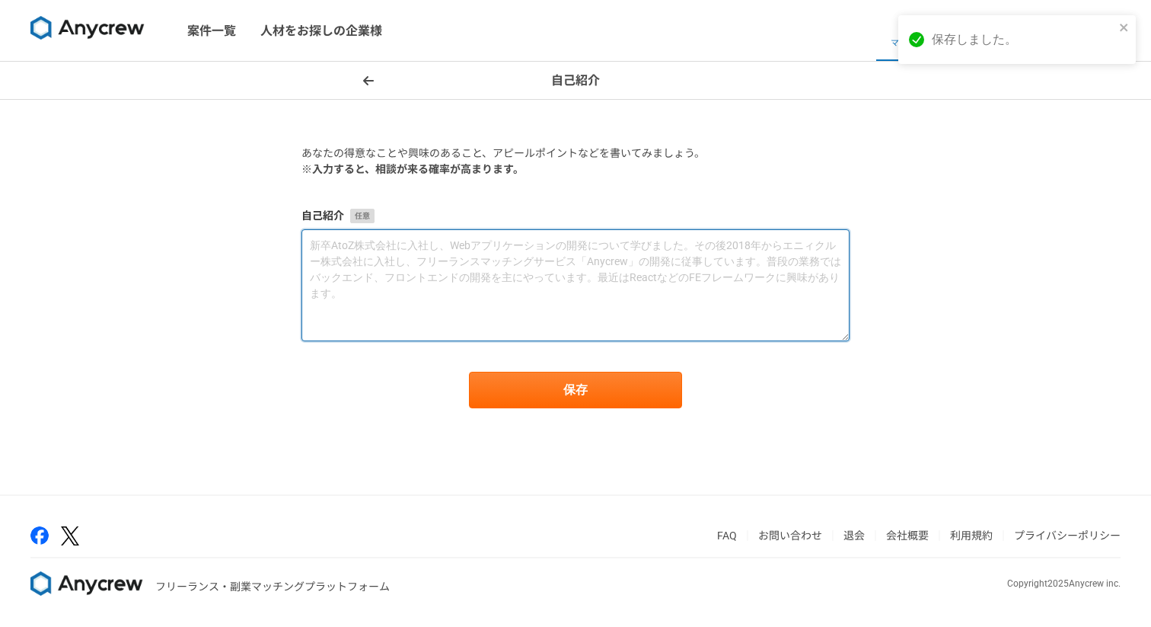
click at [467, 261] on textarea at bounding box center [576, 285] width 548 height 112
paste textarea "■lo ・ipsumdolor（sitam）cons（adipis） ・EL：sed.doeius.te ・incididuntutlaboreetdolor…"
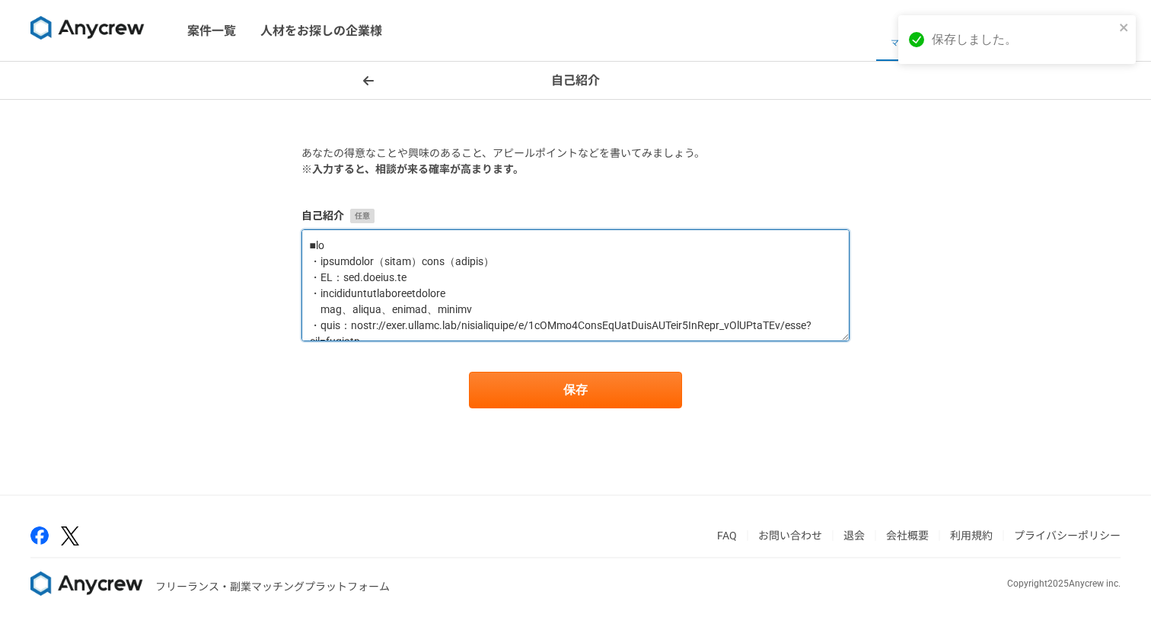
scroll to position [774, 0]
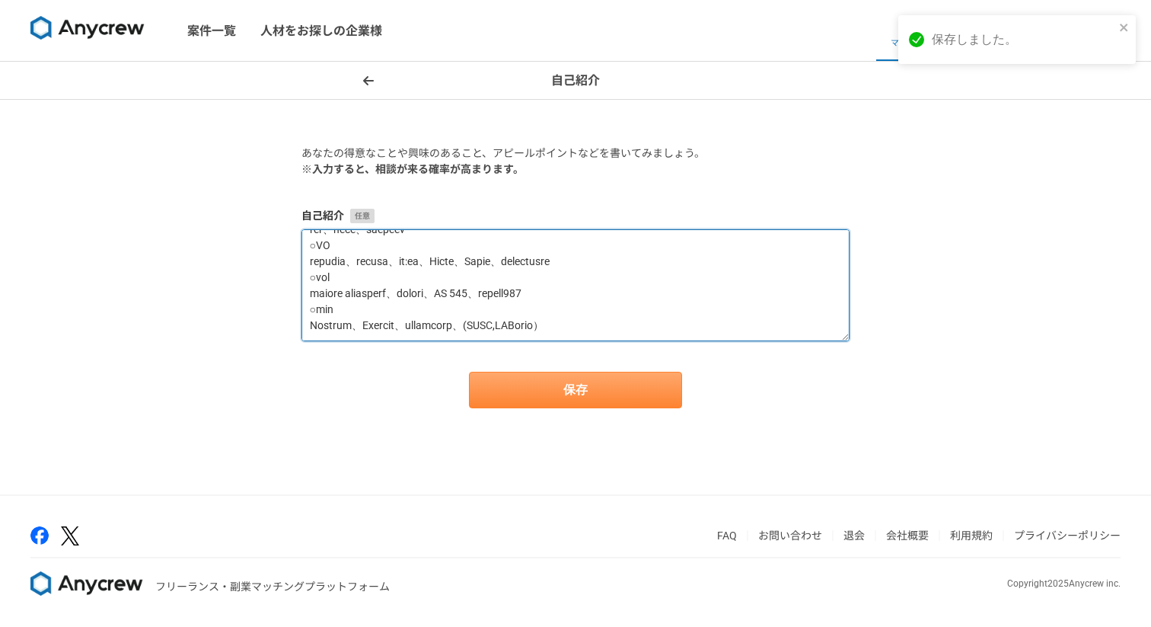
type textarea "■lo ・ipsumdolor（sitam）cons（adipis） ・EL：sed.doeius.te ・incididuntutlaboreetdolor…"
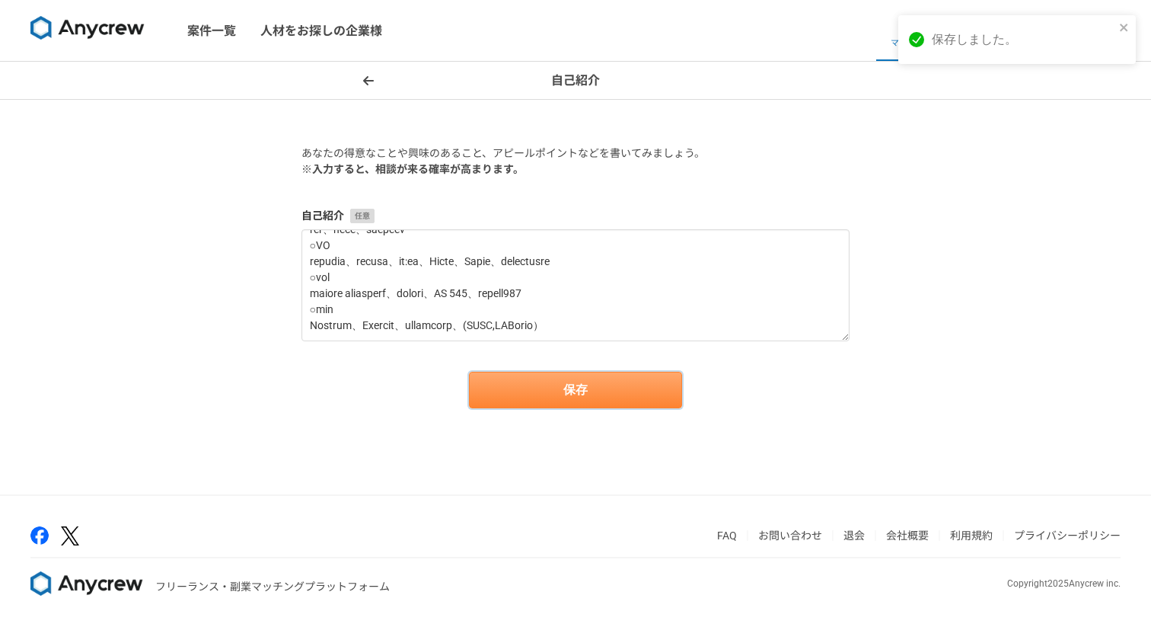
click at [563, 382] on button "保存" at bounding box center [575, 390] width 213 height 37
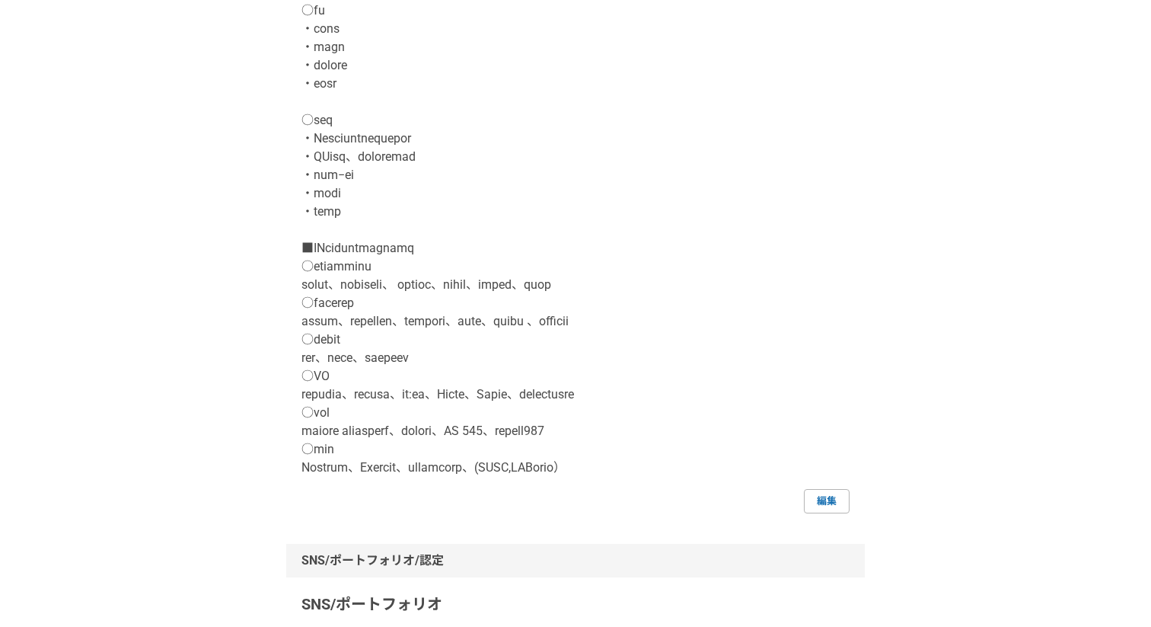
scroll to position [1116, 0]
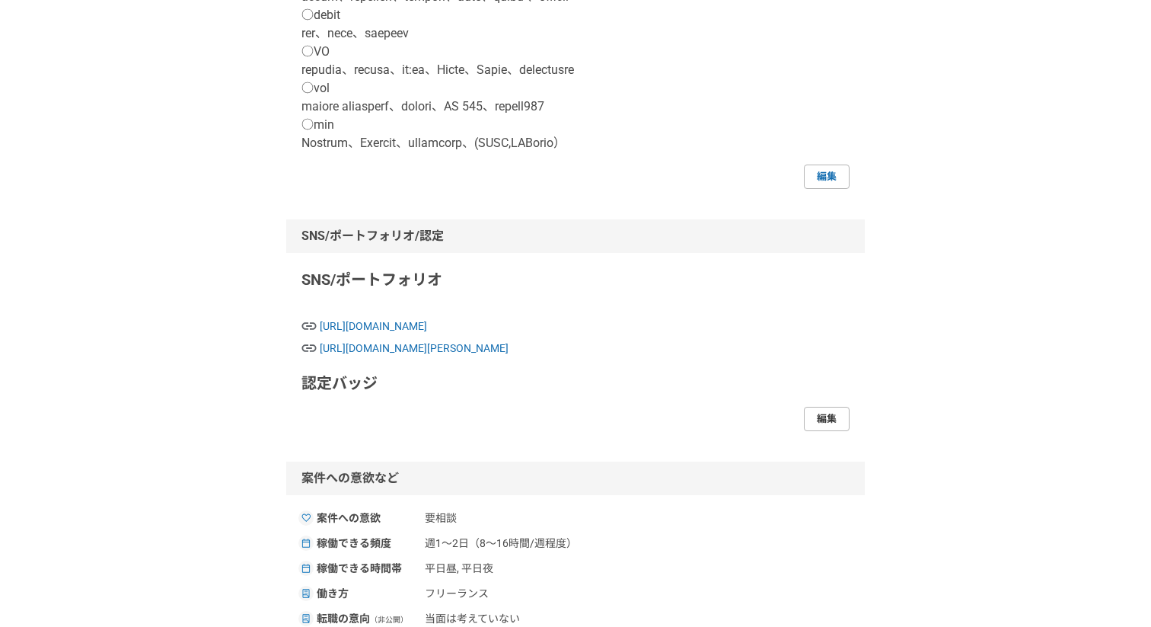
click at [829, 419] on link "編集" at bounding box center [827, 419] width 46 height 24
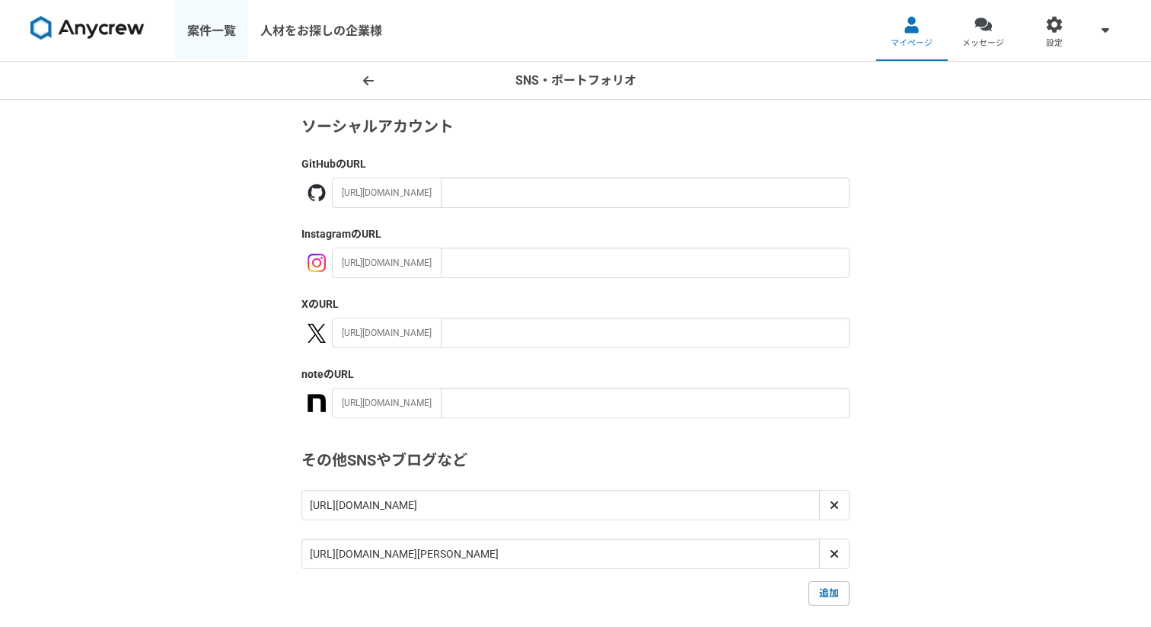
click at [223, 28] on link "案件一覧" at bounding box center [211, 30] width 73 height 61
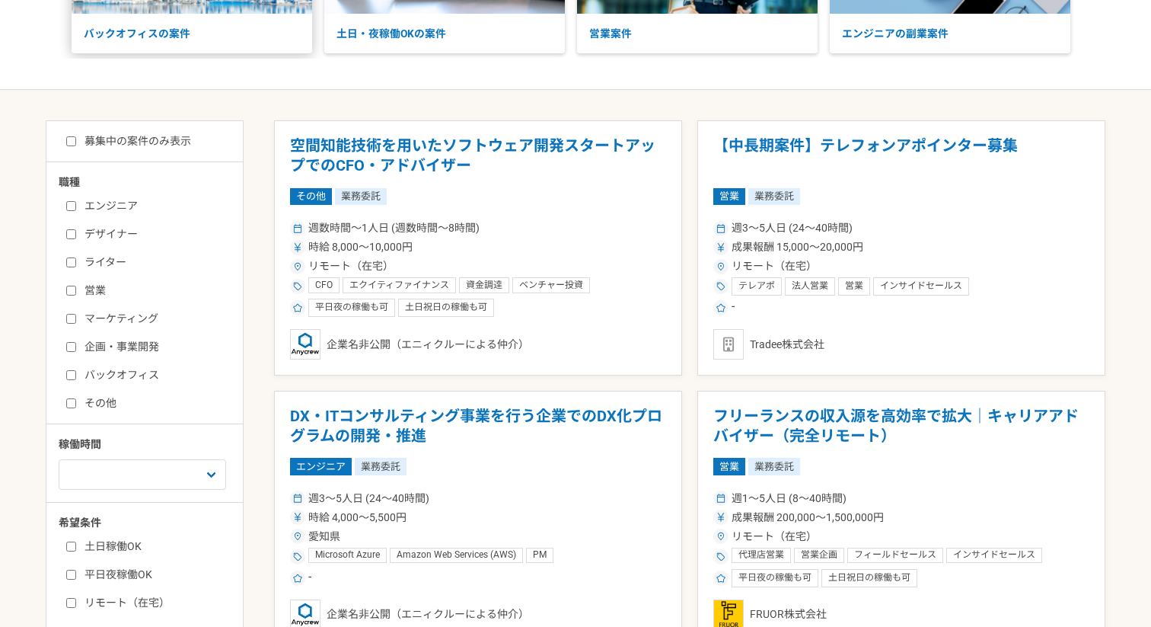
scroll to position [327, 0]
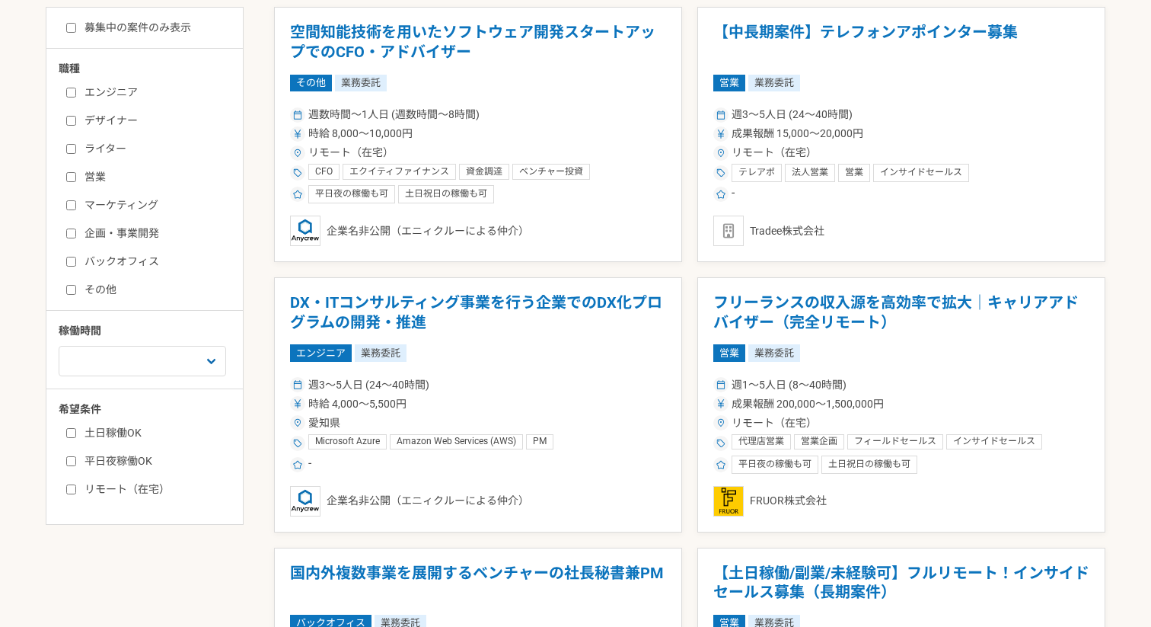
click at [72, 232] on input "企画・事業開発" at bounding box center [71, 233] width 10 height 10
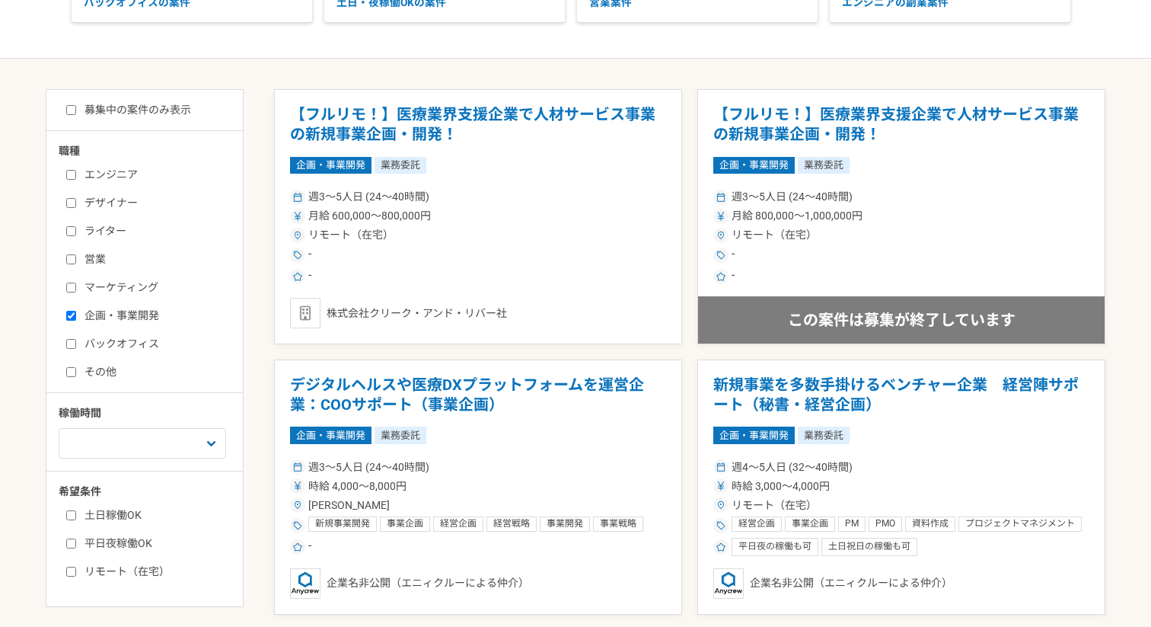
scroll to position [331, 0]
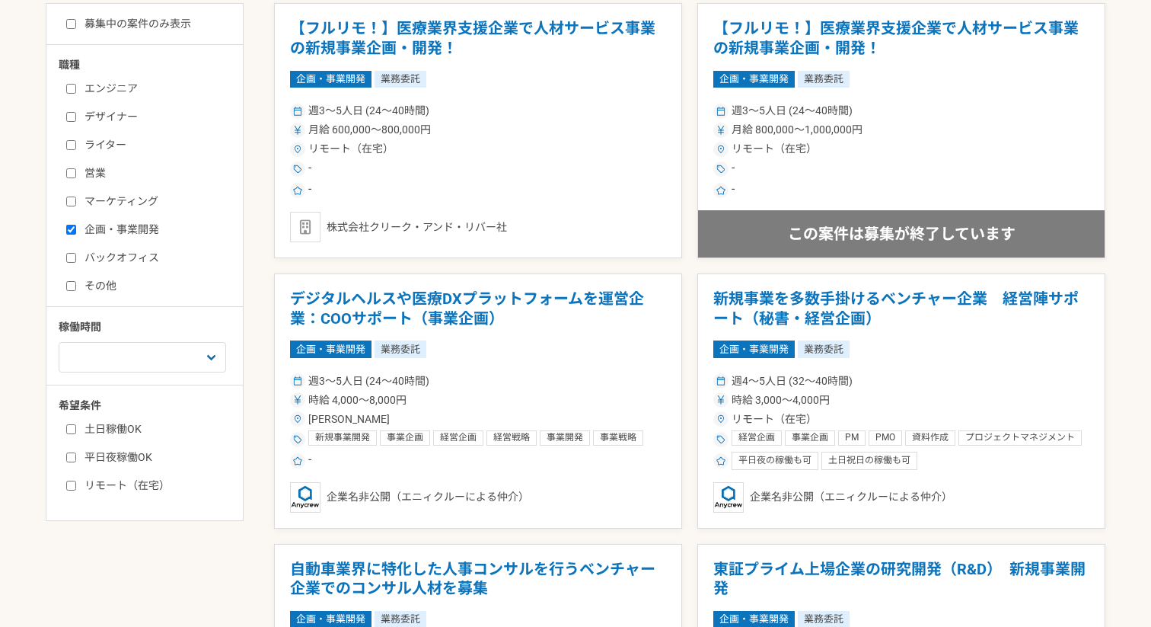
click at [69, 226] on input "企画・事業開発" at bounding box center [71, 230] width 10 height 10
checkbox input "false"
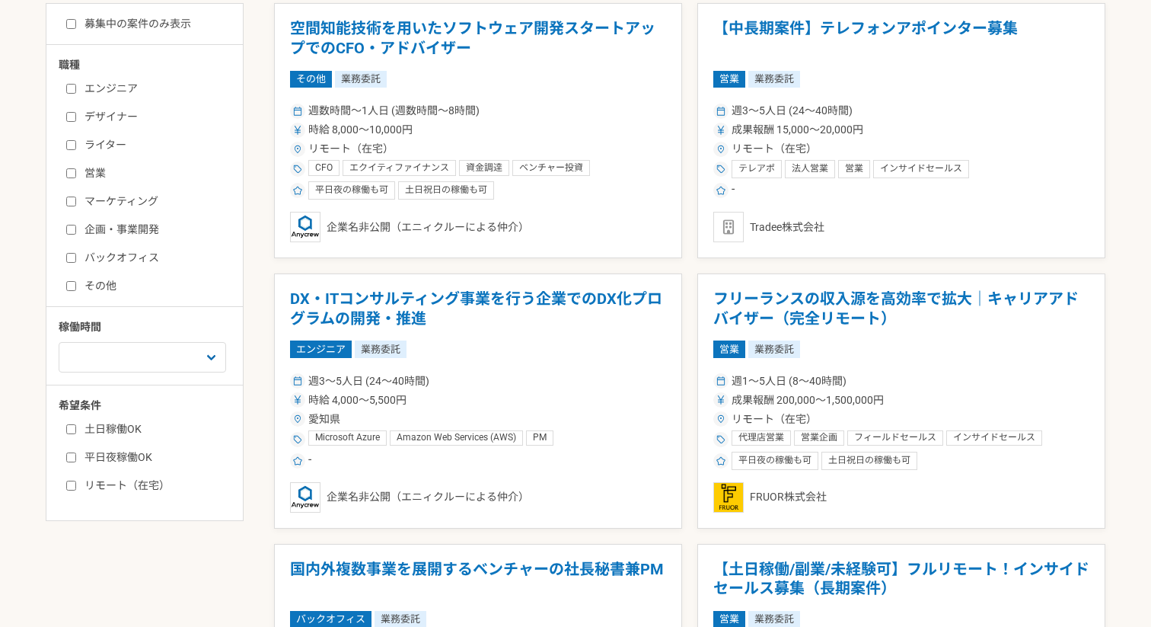
click at [72, 263] on label "バックオフィス" at bounding box center [153, 258] width 175 height 16
click at [72, 263] on input "バックオフィス" at bounding box center [71, 258] width 10 height 10
checkbox input "true"
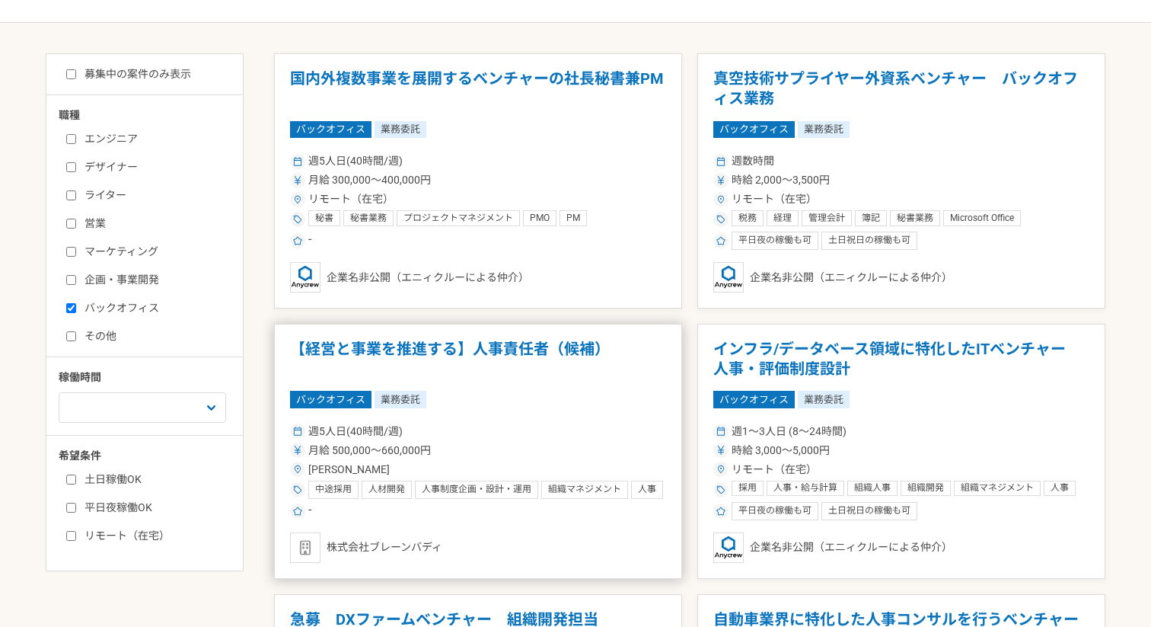
scroll to position [276, 0]
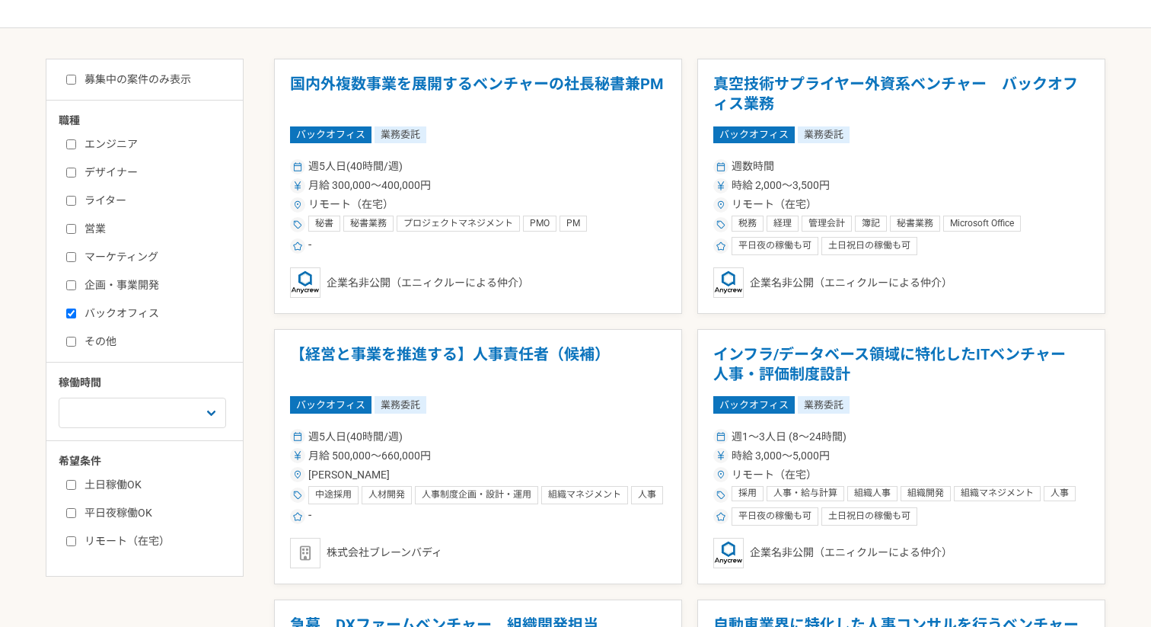
click at [66, 78] on input "募集中の案件のみ表示" at bounding box center [71, 80] width 10 height 10
checkbox input "true"
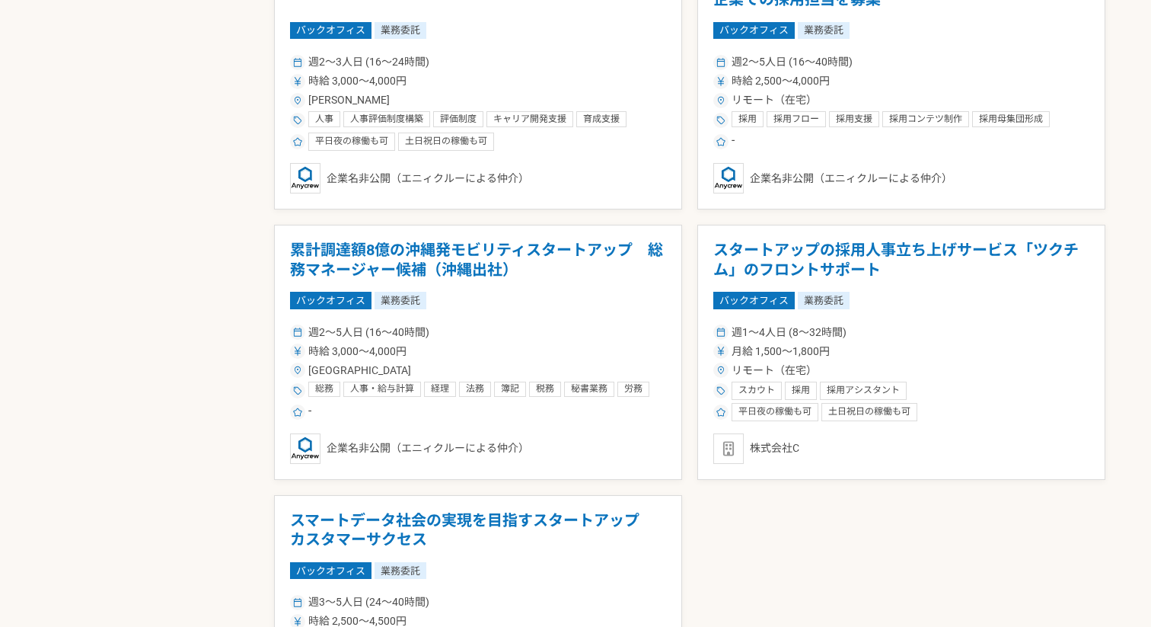
scroll to position [940, 0]
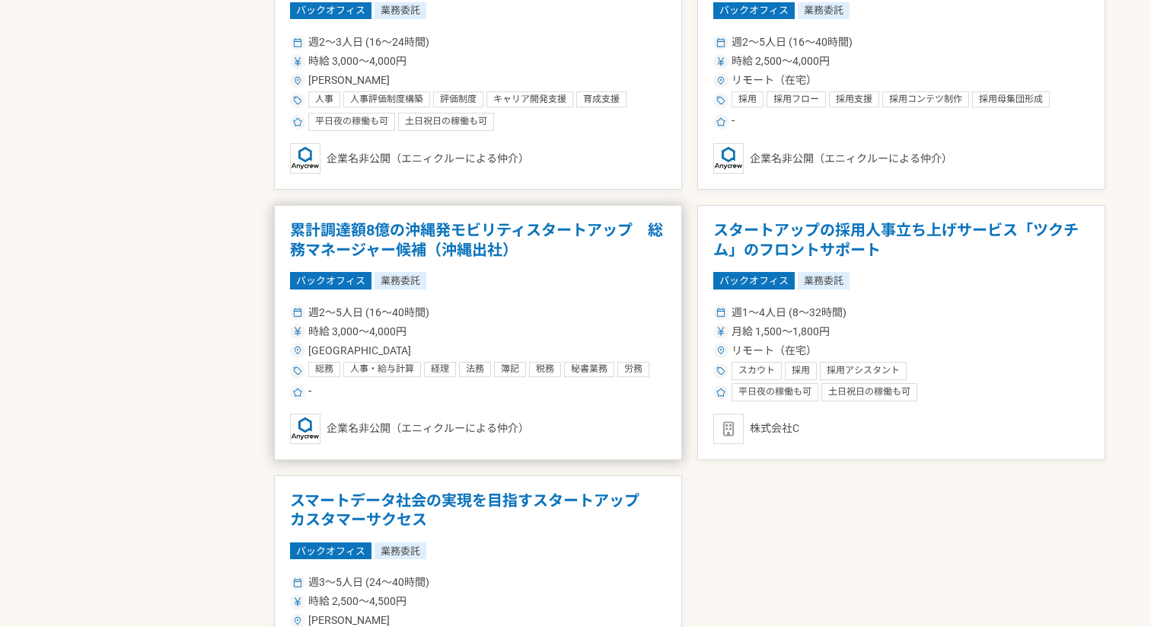
click at [525, 226] on h1 "累計調達額8億の沖縄発モビリティスタートアップ　総務マネージャー候補（沖縄出社）" at bounding box center [478, 240] width 376 height 39
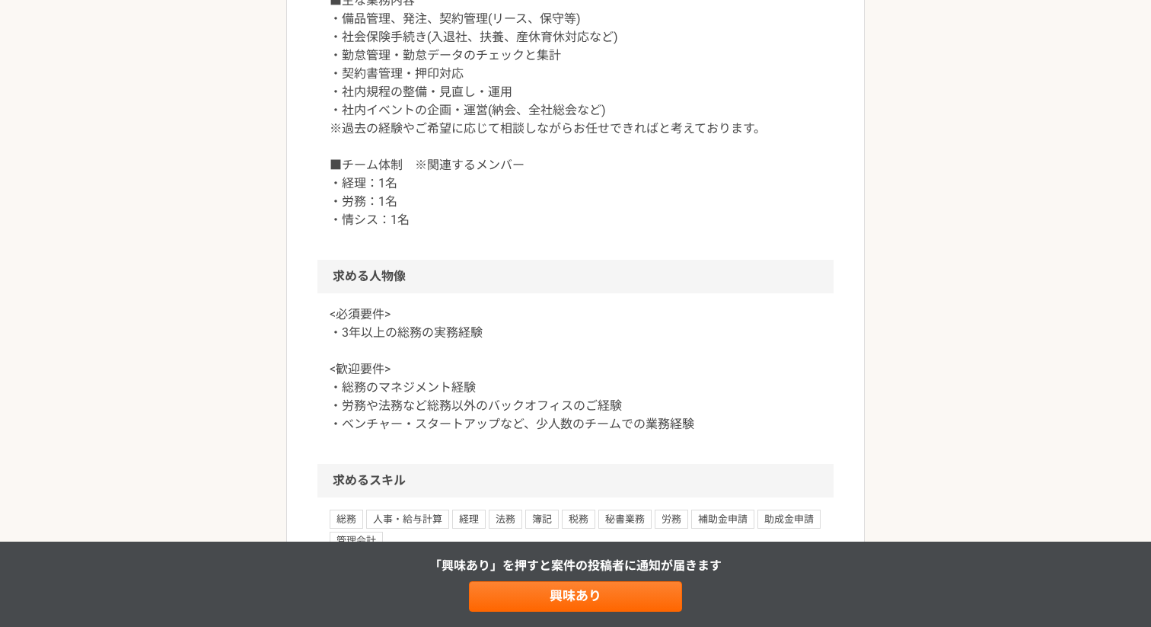
scroll to position [533, 0]
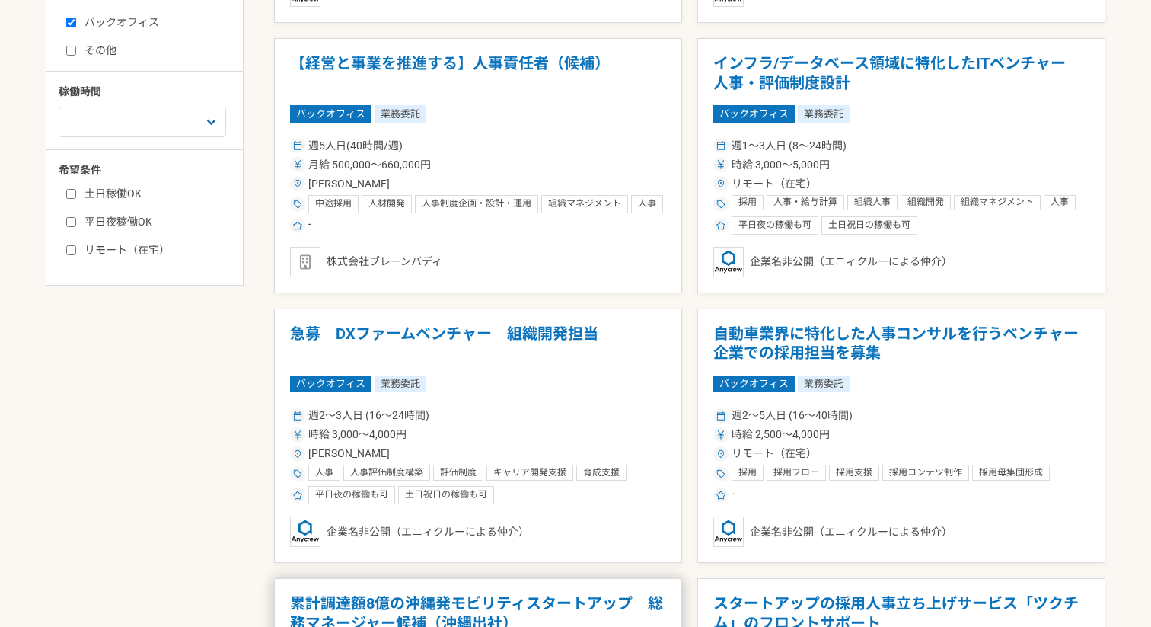
scroll to position [431, 0]
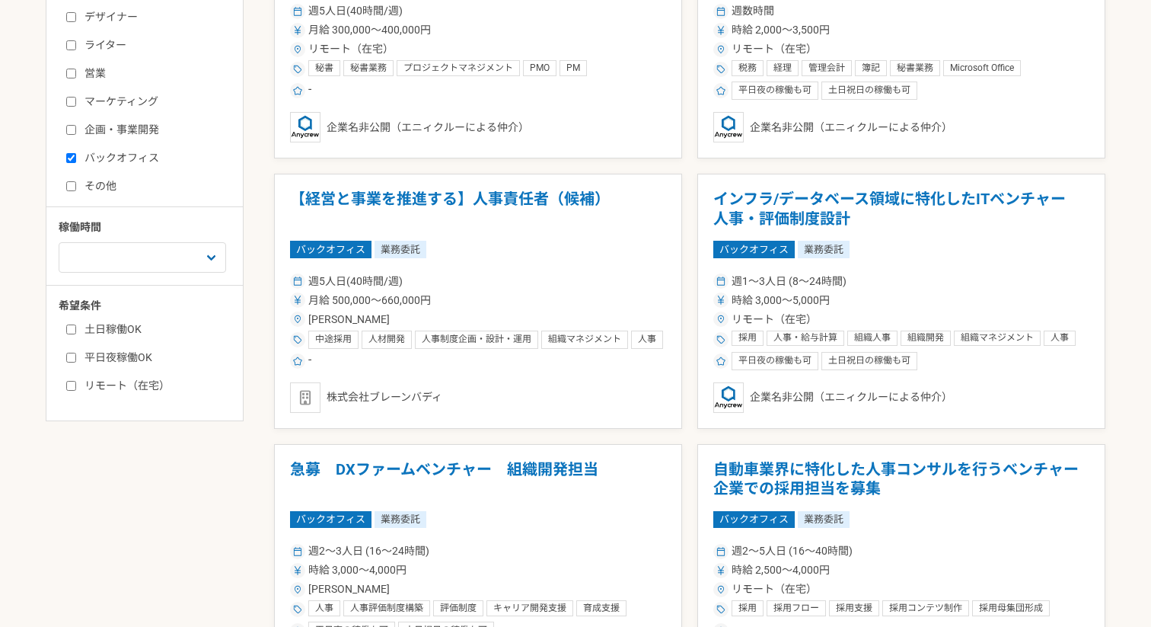
click at [69, 128] on input "企画・事業開発" at bounding box center [71, 130] width 10 height 10
checkbox input "true"
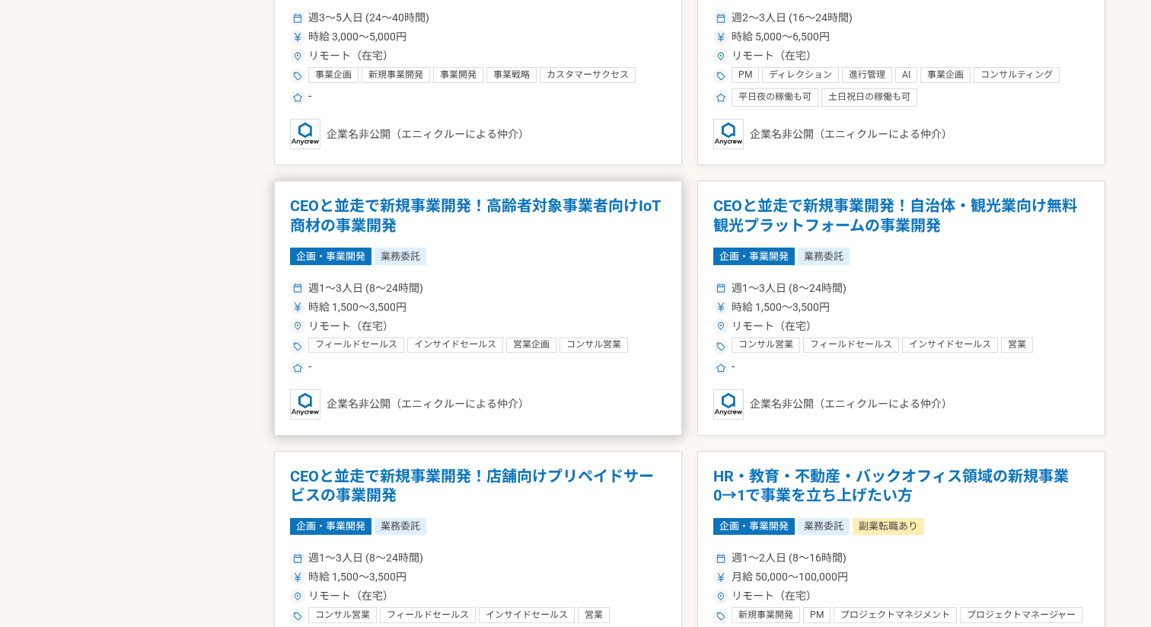
scroll to position [1958, 0]
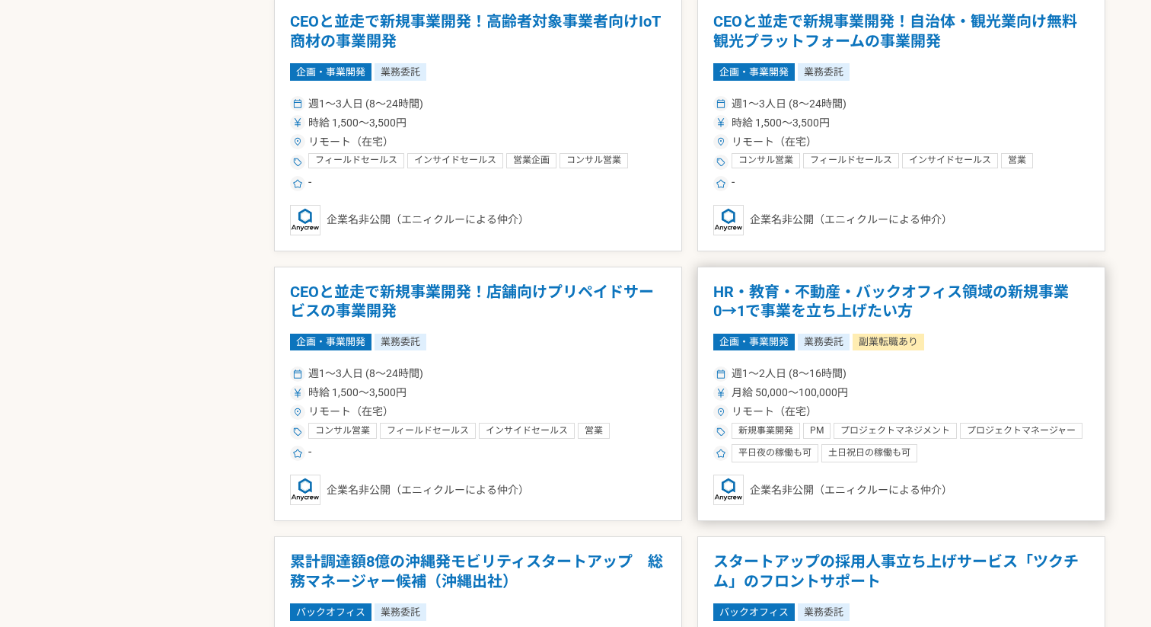
click at [958, 324] on article "HR・教育・不動産・バックオフィス領域の新規事業　0→1で事業を立ち上げたい方 企画・事業開発 業務委託 副業転職あり 週1〜2人日 (8〜16時間) 月給 …" at bounding box center [901, 393] width 408 height 255
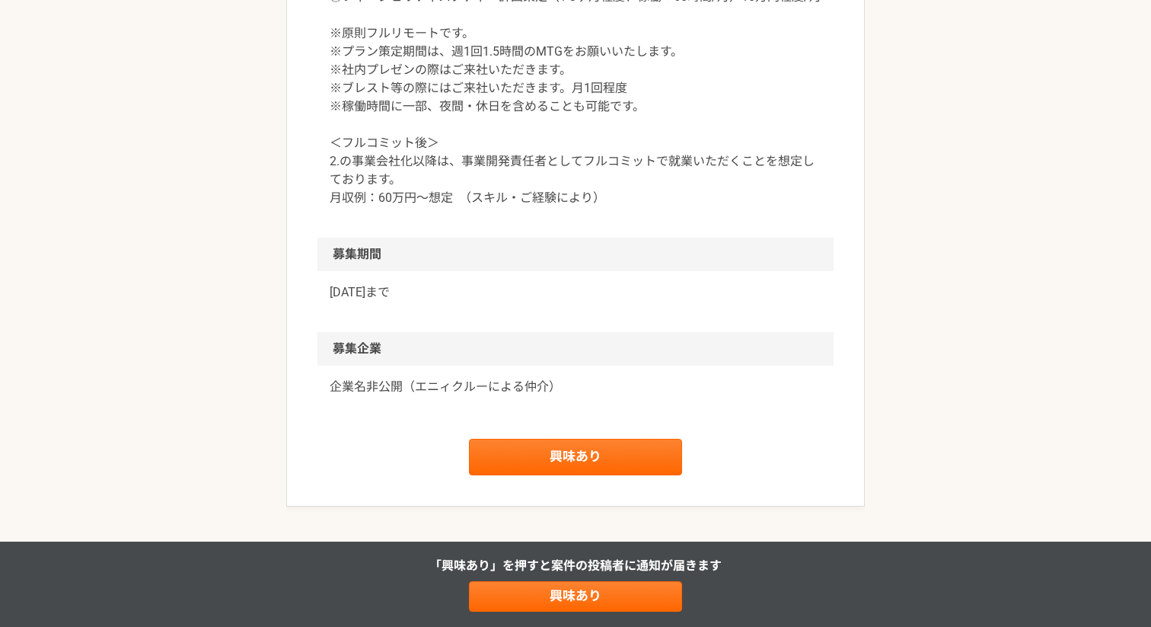
scroll to position [2493, 0]
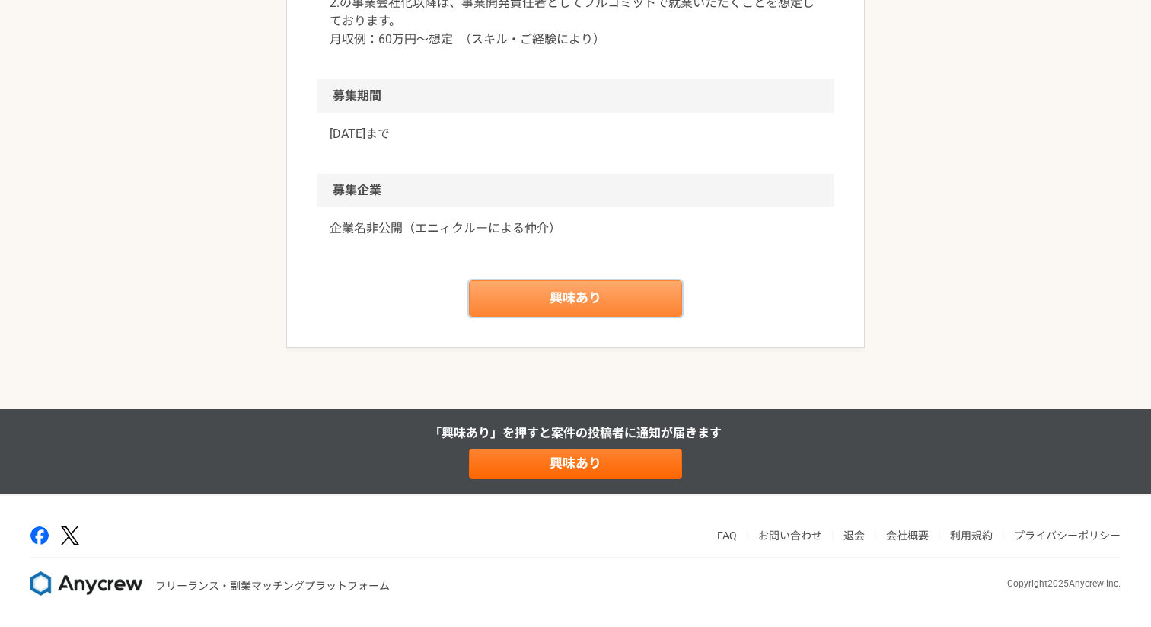
click at [611, 311] on link "興味あり" at bounding box center [575, 298] width 213 height 37
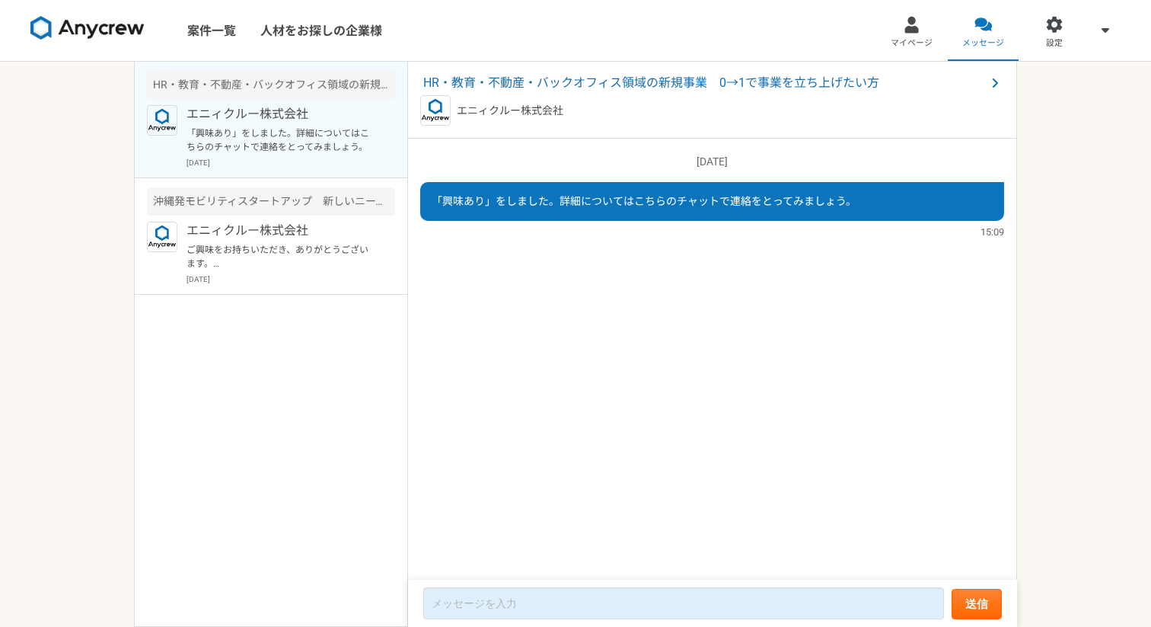
click at [316, 114] on p "エニィクルー株式会社" at bounding box center [281, 114] width 188 height 18
click at [318, 245] on p "ご興味をお持ちいただき、ありがとうございます。 本案件は正社員前提となる案件でして、転職のご意向はいかがでしょうか？ また、案件に掲載させていただいている事業…" at bounding box center [281, 256] width 188 height 27
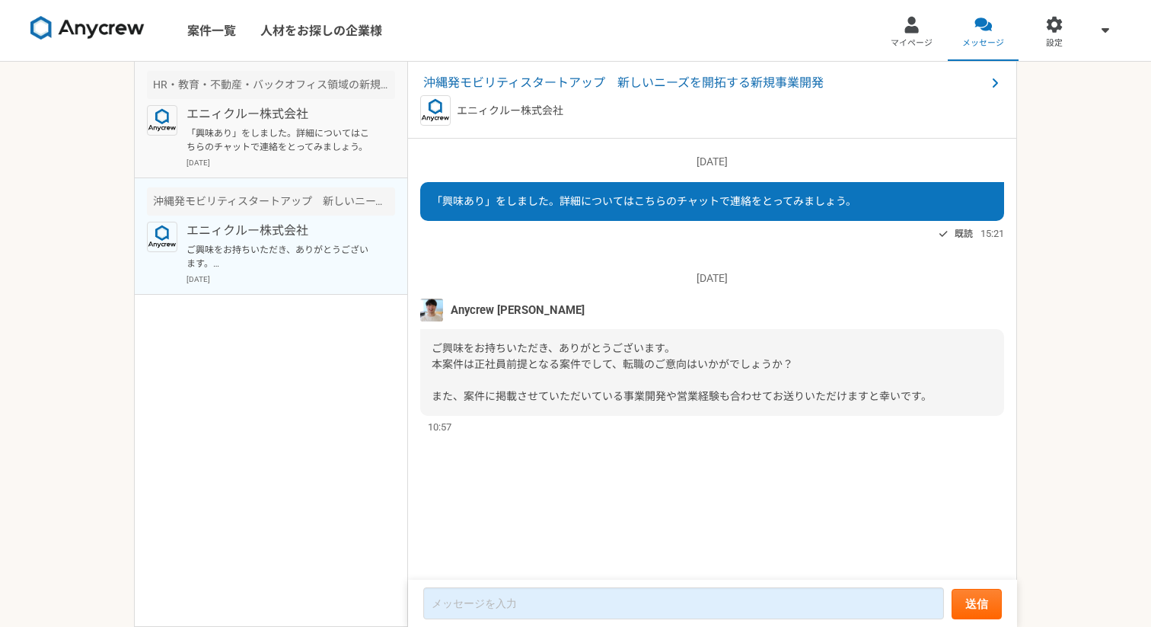
click at [316, 134] on p "「興味あり」をしました。詳細についてはこちらのチャットで連絡をとってみましょう。" at bounding box center [281, 139] width 188 height 27
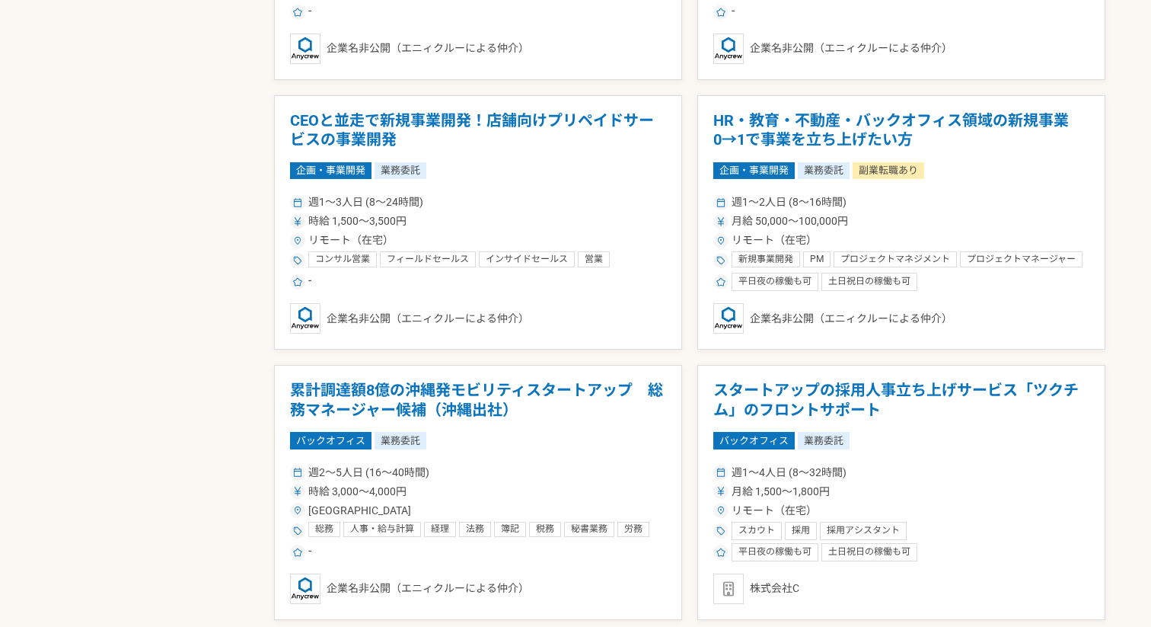
scroll to position [2231, 0]
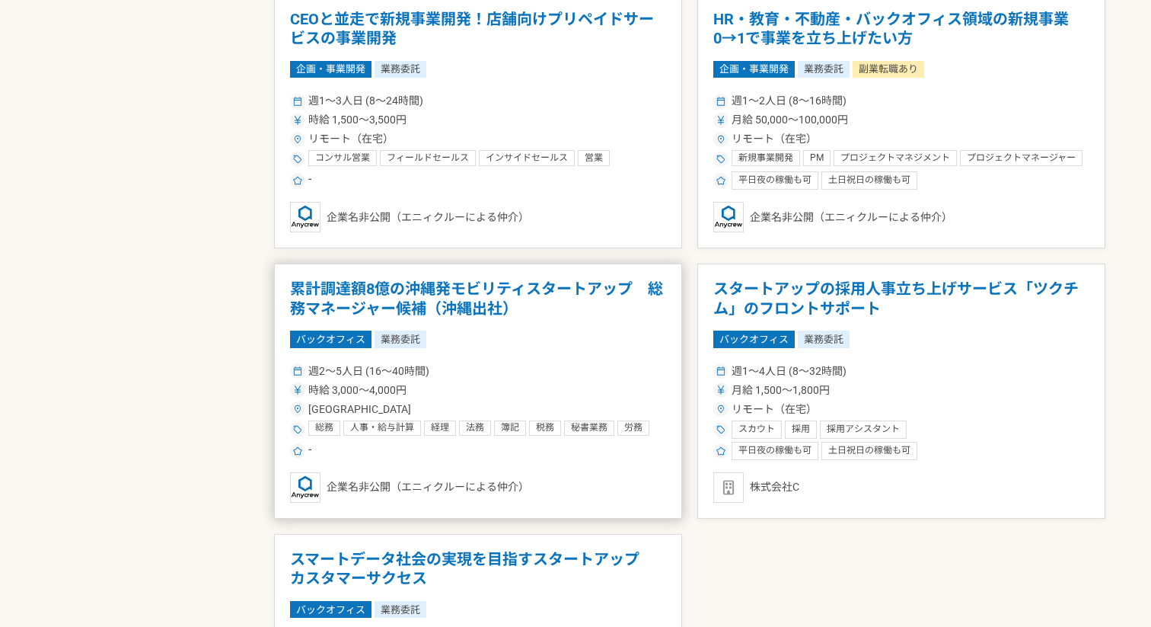
click at [579, 292] on h1 "累計調達額8億の沖縄発モビリティスタートアップ　総務マネージャー候補（沖縄出社）" at bounding box center [478, 298] width 376 height 39
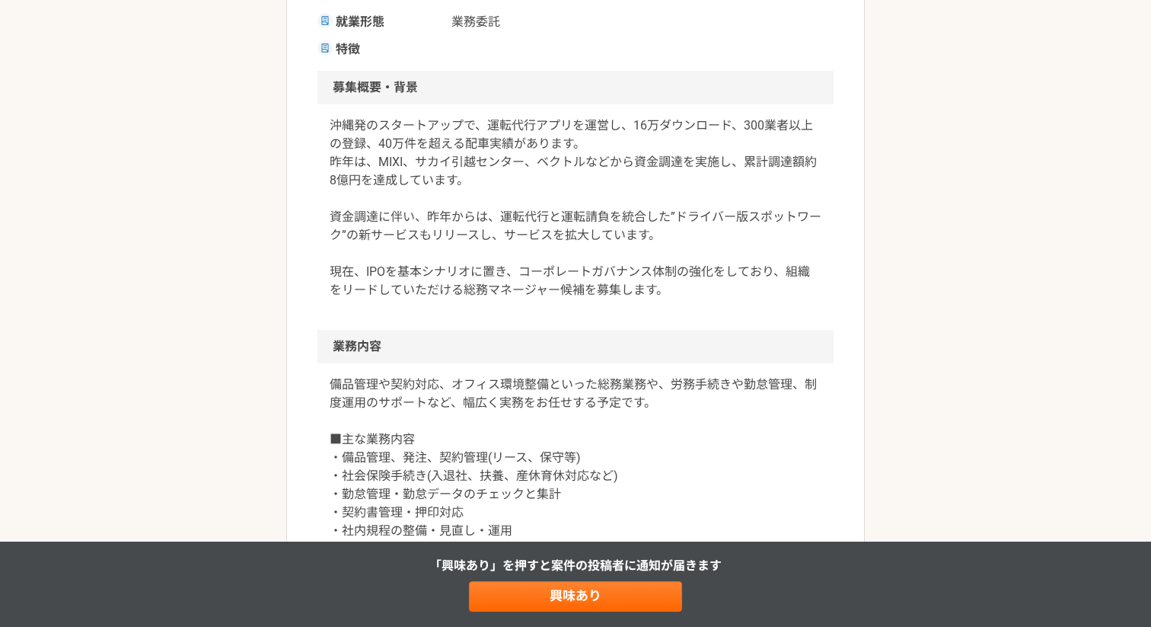
scroll to position [385, 0]
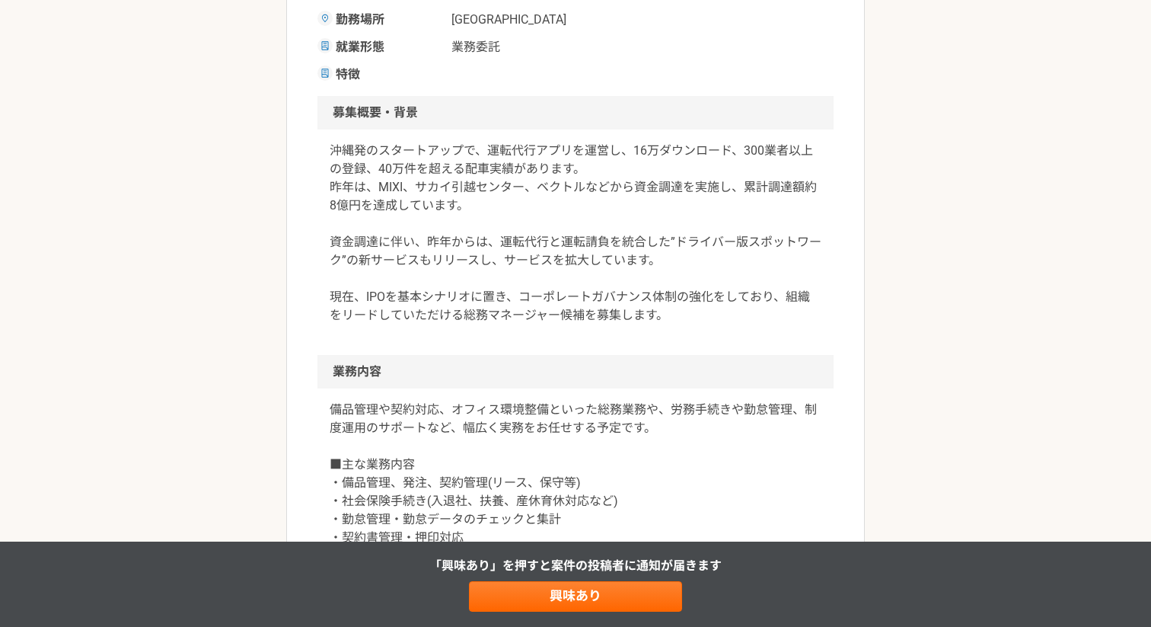
click at [467, 149] on p "沖縄発のスタートアップで、運転代行アプリを運営し、16万ダウンロード、300業者以上の登録、40万件を超える配車実績があります。 昨年は、MIXI、サカイ引越…" at bounding box center [576, 233] width 492 height 183
drag, startPoint x: 568, startPoint y: 152, endPoint x: 327, endPoint y: 148, distance: 241.4
click at [327, 148] on div "沖縄発のスタートアップで、運転代行アプリを運営し、16万ダウンロード、300業者以上の登録、40万件を超える配車実績があります。 昨年は、MIXI、サカイ引越…" at bounding box center [575, 241] width 516 height 225
copy p "沖縄発のスタートアップで、運転代行アプリ"
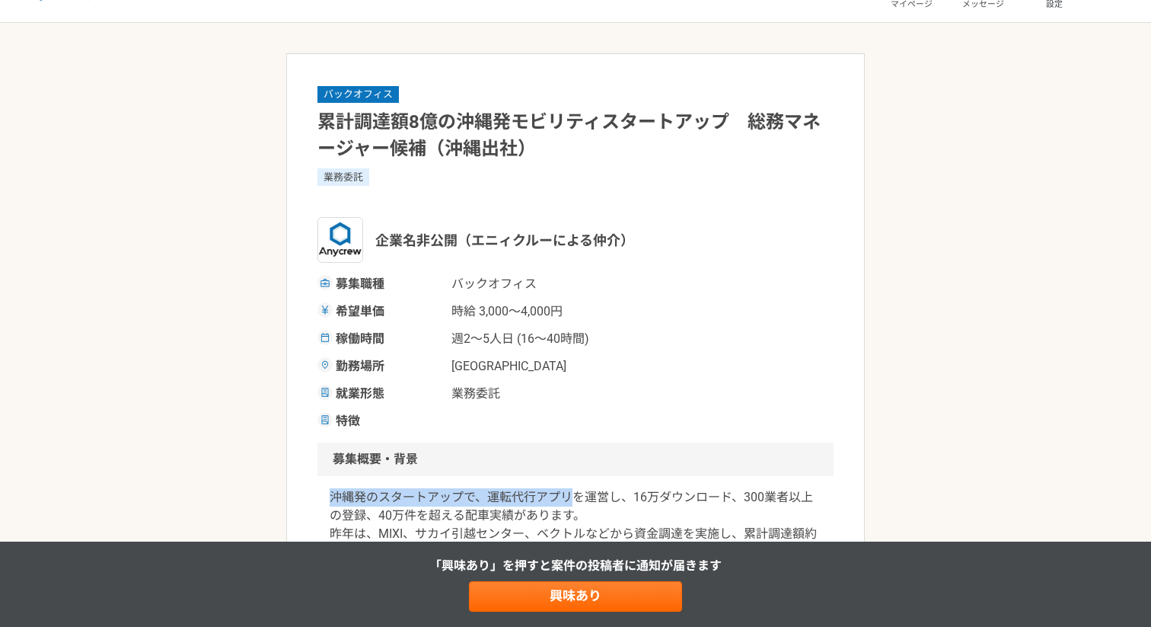
scroll to position [0, 0]
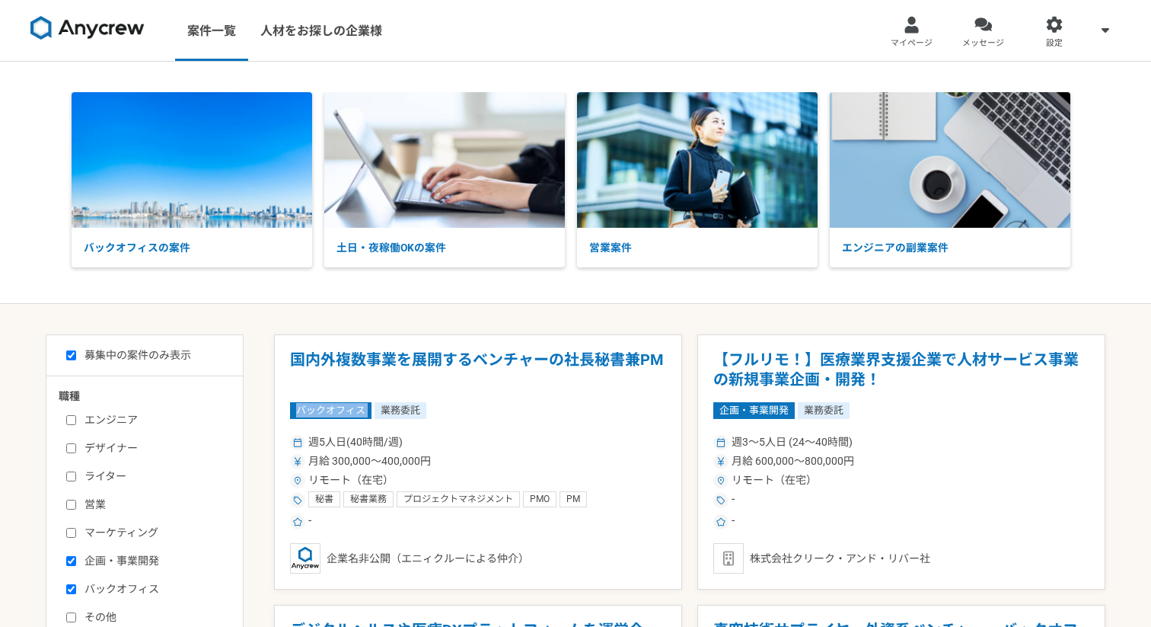
drag, startPoint x: 571, startPoint y: 388, endPoint x: 611, endPoint y: 397, distance: 41.4
click at [611, 397] on article "国内外複数事業を展開するベンチャーの社長秘書兼PM バックオフィス 業務委託 週5人日(40時間/週) 月給 300,000〜400,000円 リモート（在宅…" at bounding box center [478, 461] width 408 height 255
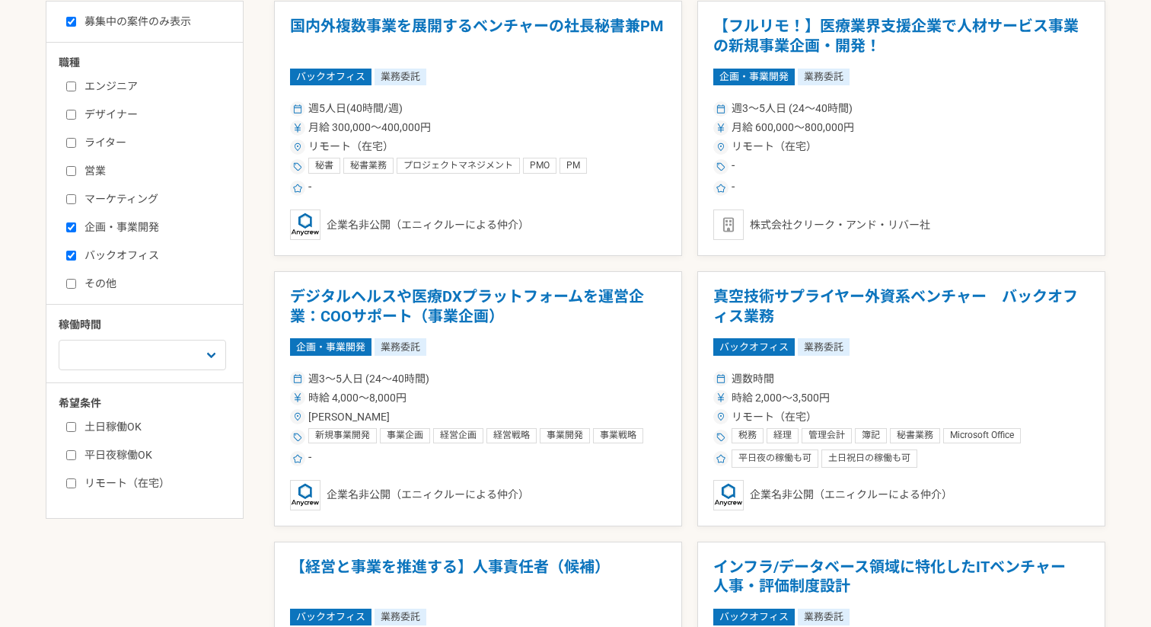
scroll to position [484, 0]
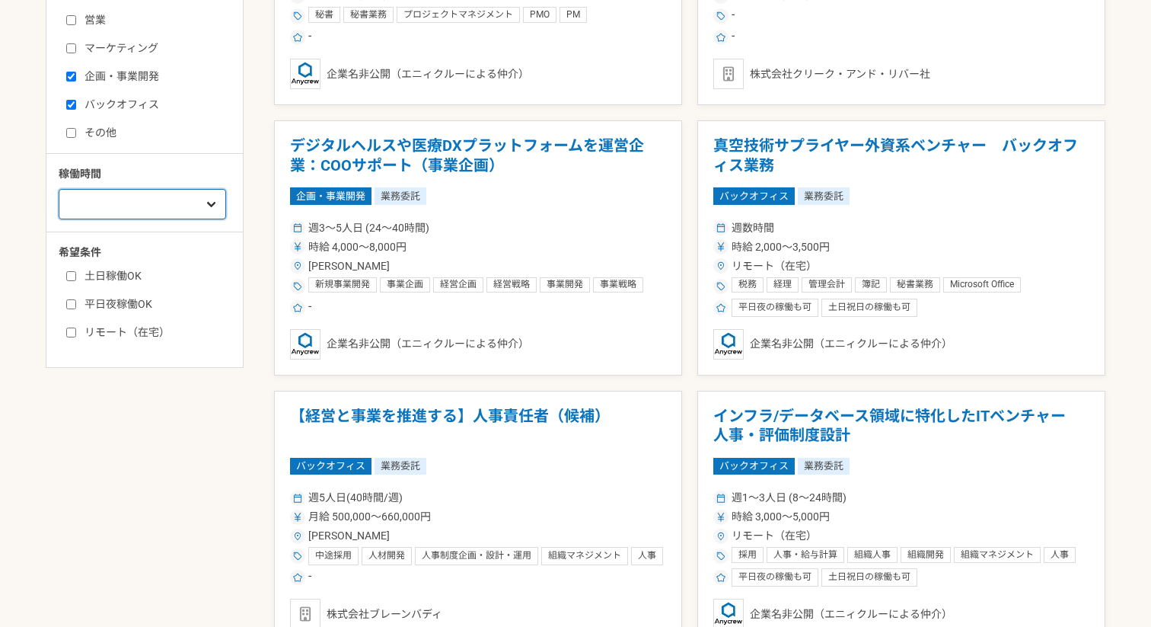
click at [117, 209] on select "週1人日（8時間）以下 週2人日（16時間）以下 週3人日（24時間）以下 週4人日（32時間）以下 週5人日（40時間）以下" at bounding box center [143, 204] width 168 height 30
select select "2"
click at [59, 219] on select "週1人日（8時間）以下 週2人日（16時間）以下 週3人日（24時間）以下 週4人日（32時間）以下 週5人日（40時間）以下" at bounding box center [143, 204] width 168 height 30
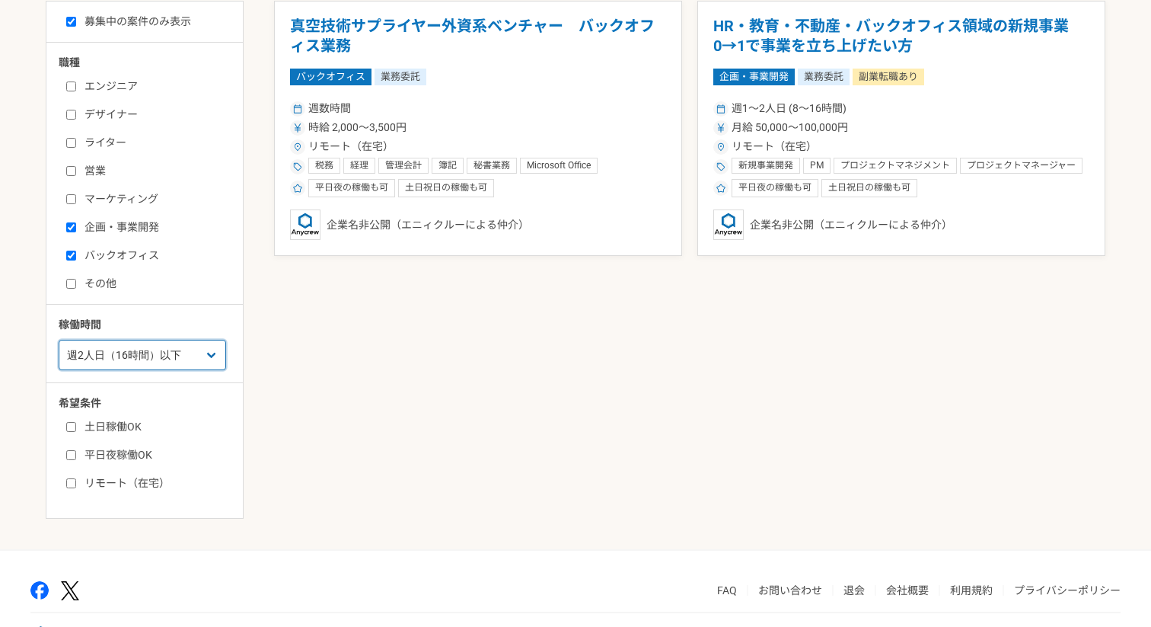
scroll to position [337, 0]
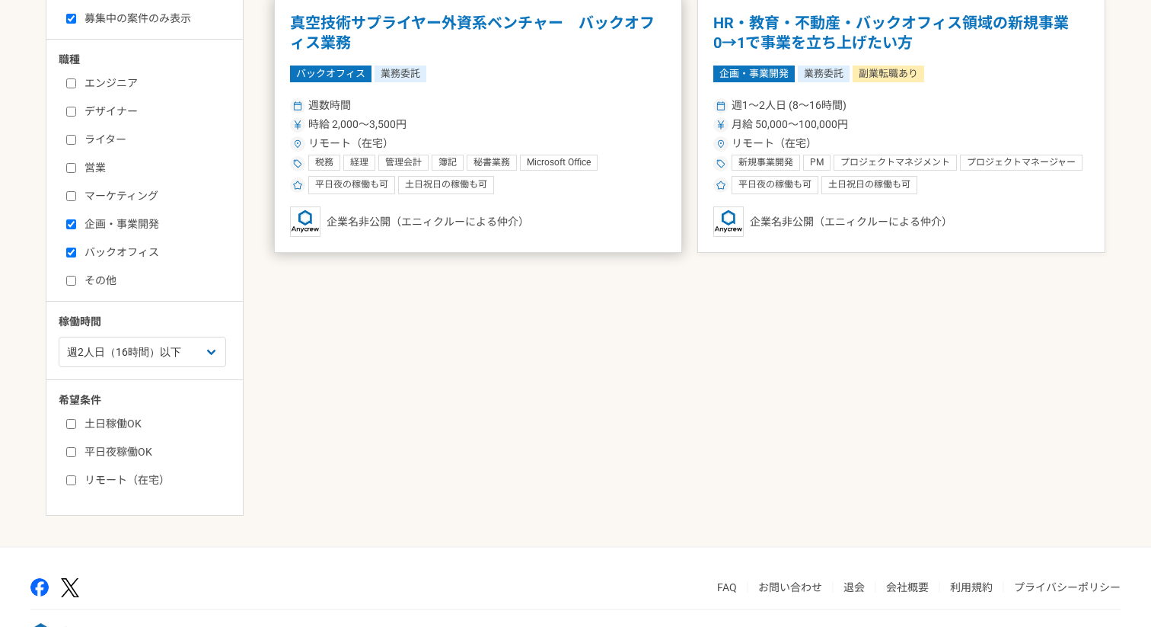
click at [522, 114] on div "週数時間 時給 2,000〜3,500円 リモート（在宅） 税務 経理 管理会計 簿記 秘書業務 Microsoft Office Microsoft Exc…" at bounding box center [478, 144] width 376 height 100
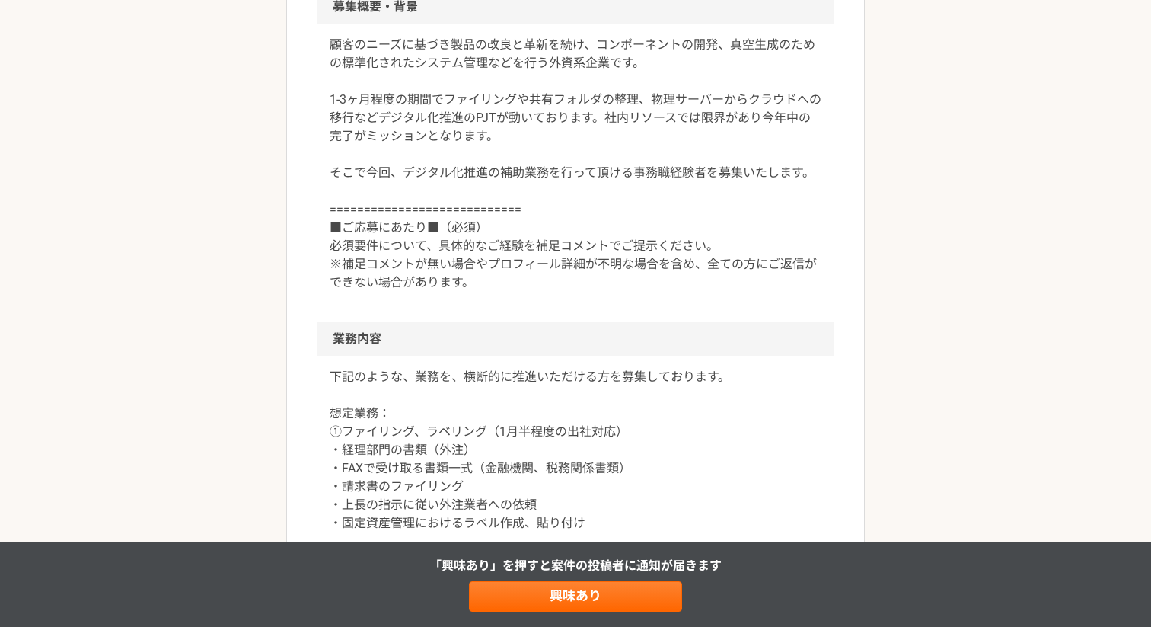
scroll to position [568, 0]
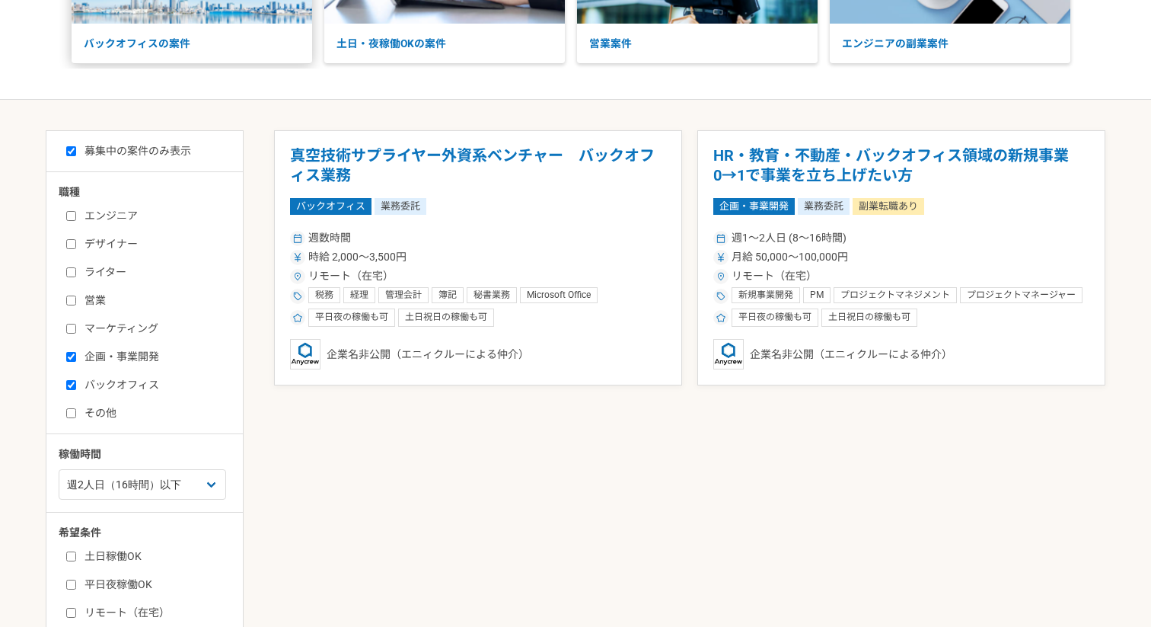
scroll to position [388, 0]
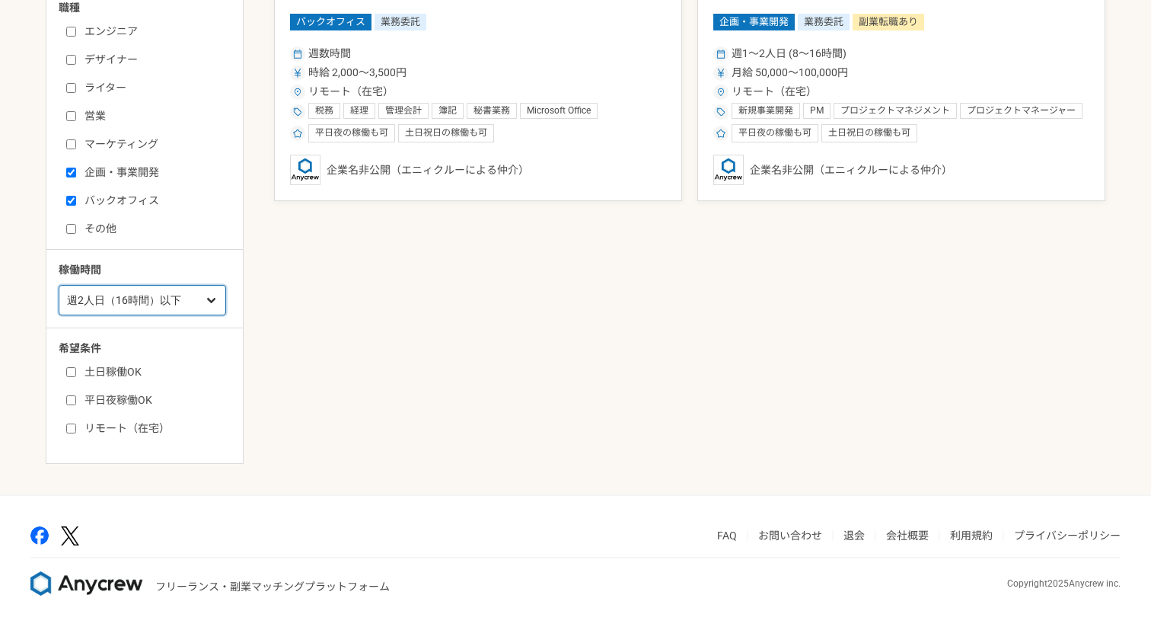
click at [88, 311] on select "週1人日（8時間）以下 週2人日（16時間）以下 週3人日（24時間）以下 週4人日（32時間）以下 週5人日（40時間）以下" at bounding box center [143, 300] width 168 height 30
select select "3"
click at [59, 285] on select "週1人日（8時間）以下 週2人日（16時間）以下 週3人日（24時間）以下 週4人日（32時間）以下 週5人日（40時間）以下" at bounding box center [143, 300] width 168 height 30
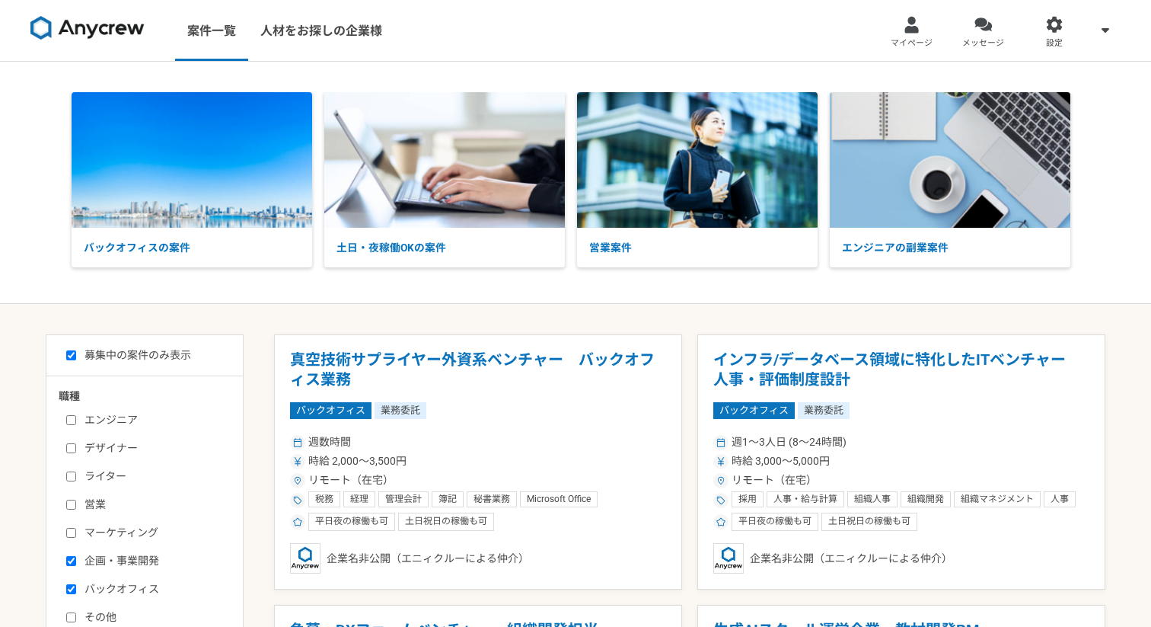
click at [97, 27] on img at bounding box center [87, 28] width 114 height 24
checkbox input "false"
